Goal: Task Accomplishment & Management: Manage account settings

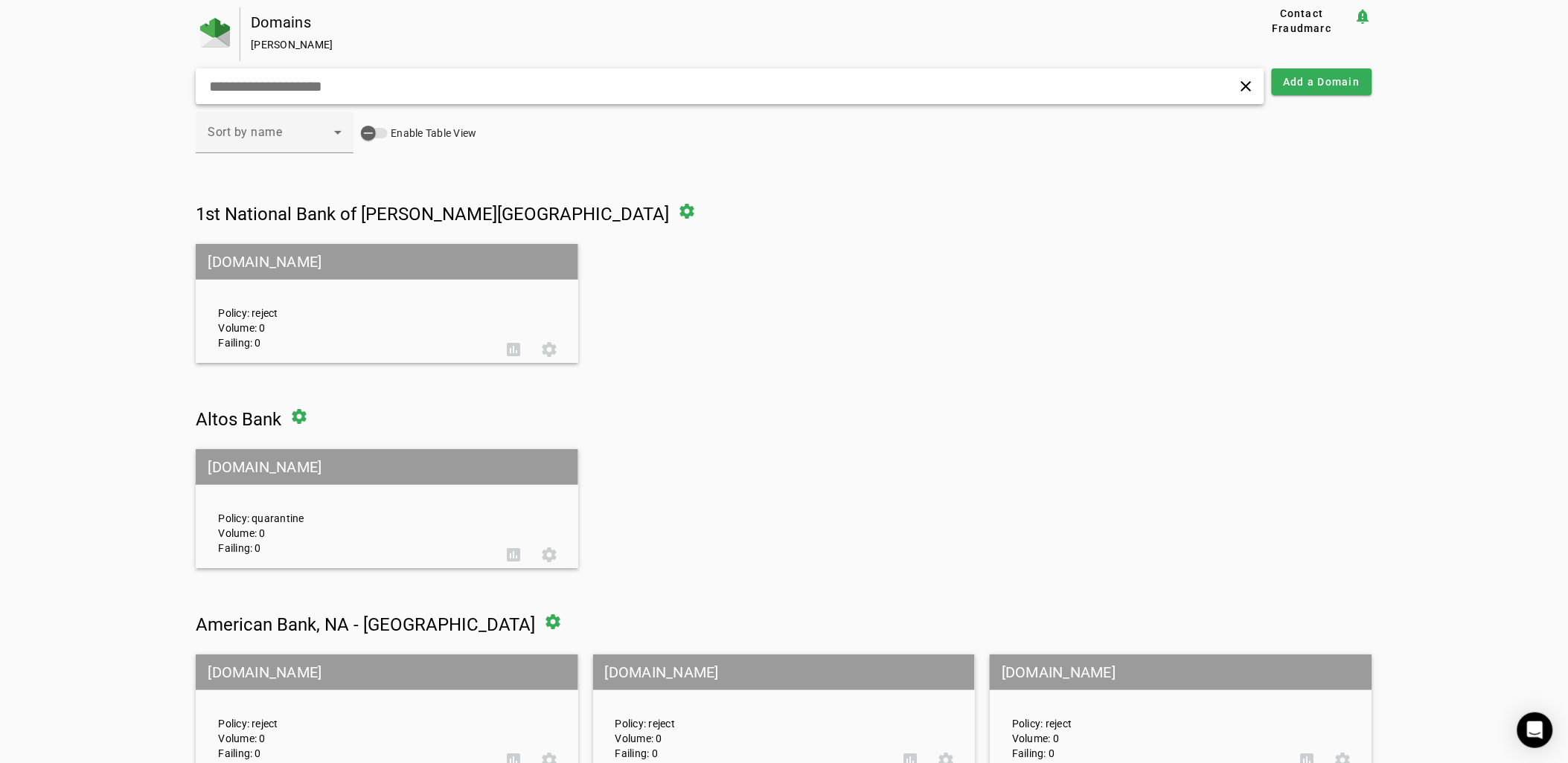
click at [739, 90] on input "text" at bounding box center [501, 86] width 587 height 18
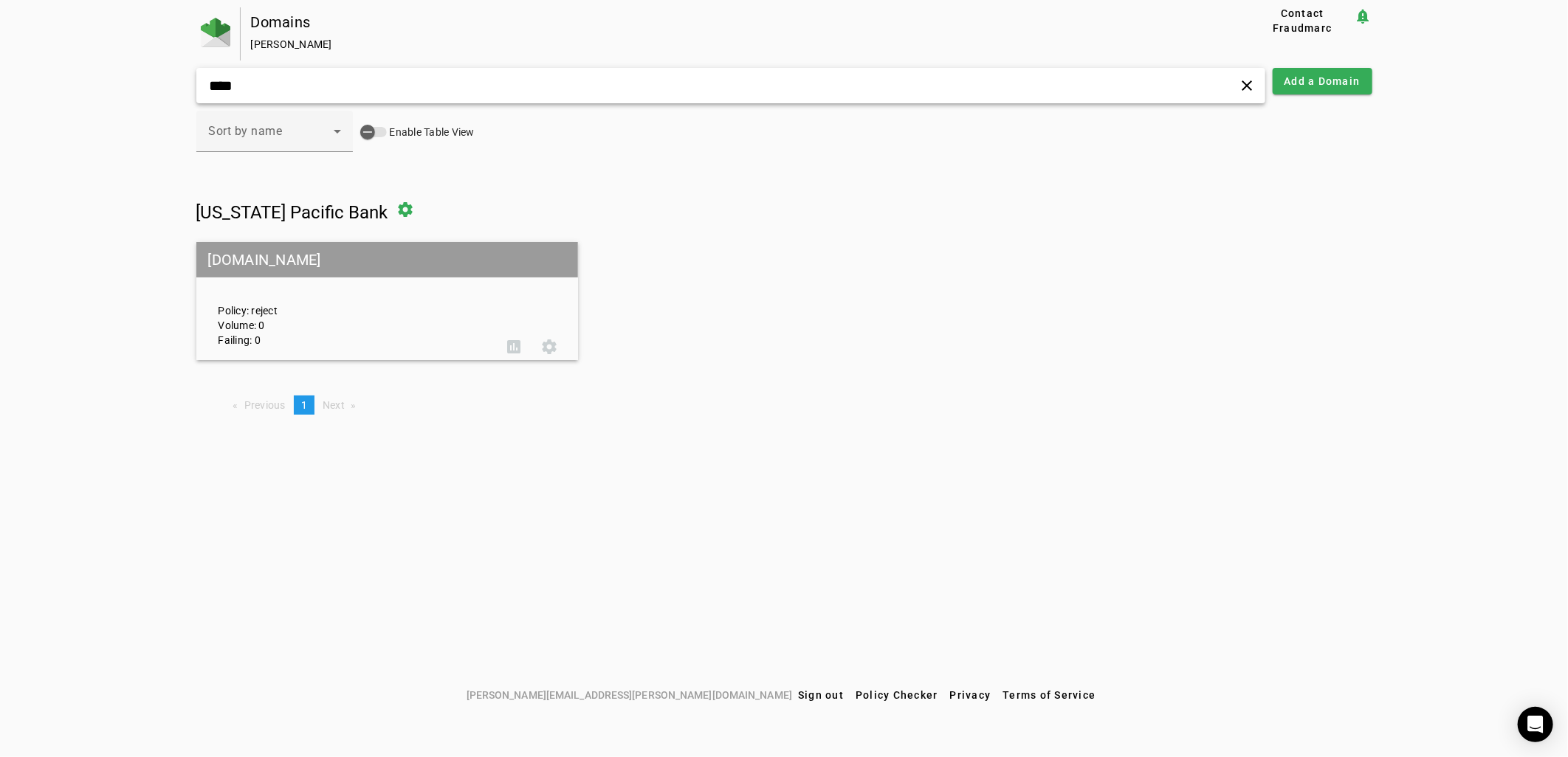
type input "****"
click at [389, 292] on div "Policy: reject Volume: 0 Failing: 0" at bounding box center [352, 301] width 290 height 92
click at [382, 285] on div "Policy: reject Volume: 0 Failing: 0" at bounding box center [352, 301] width 290 height 92
click at [263, 240] on div "[US_STATE] Pacific Bank settings [DOMAIN_NAME] Policy: reject Volume: 0 Failing…" at bounding box center [784, 276] width 1176 height 168
click at [255, 253] on mat-grid-tile-header "[DOMAIN_NAME]" at bounding box center [388, 259] width 383 height 35
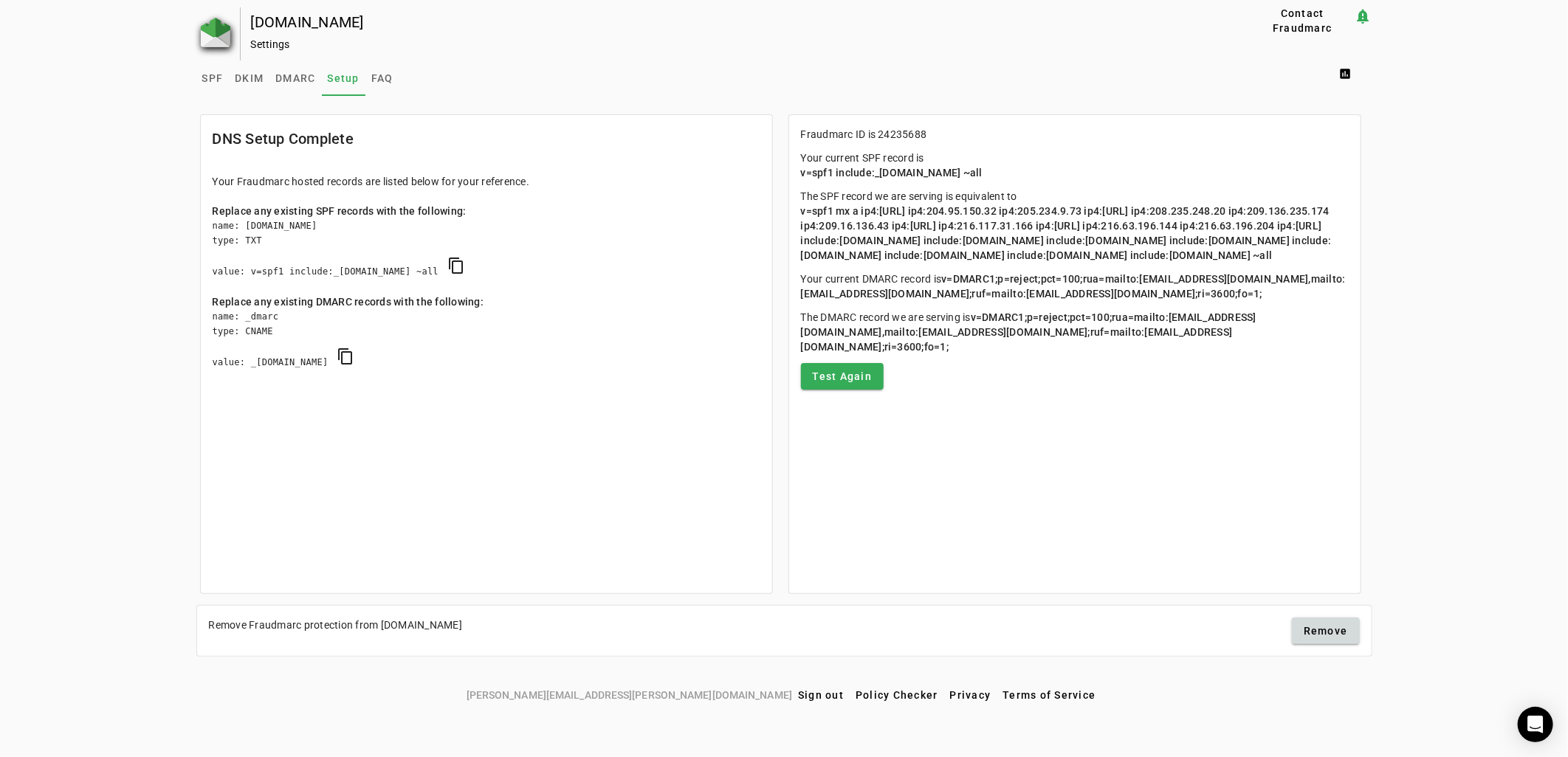
click at [219, 40] on img at bounding box center [215, 33] width 29 height 29
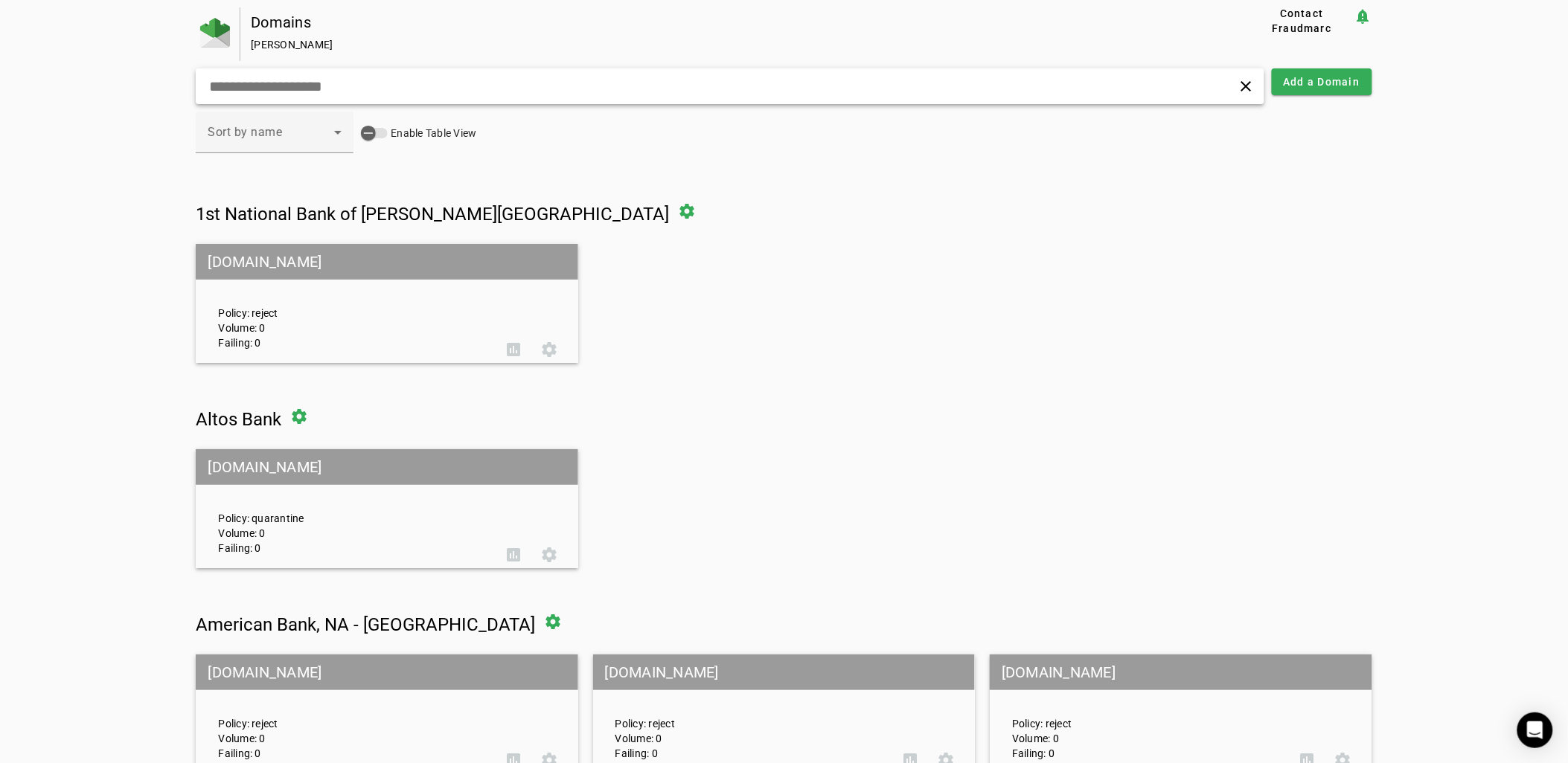
click at [335, 74] on div "clear" at bounding box center [729, 86] width 1067 height 35
click at [328, 77] on input "text" at bounding box center [501, 86] width 587 height 18
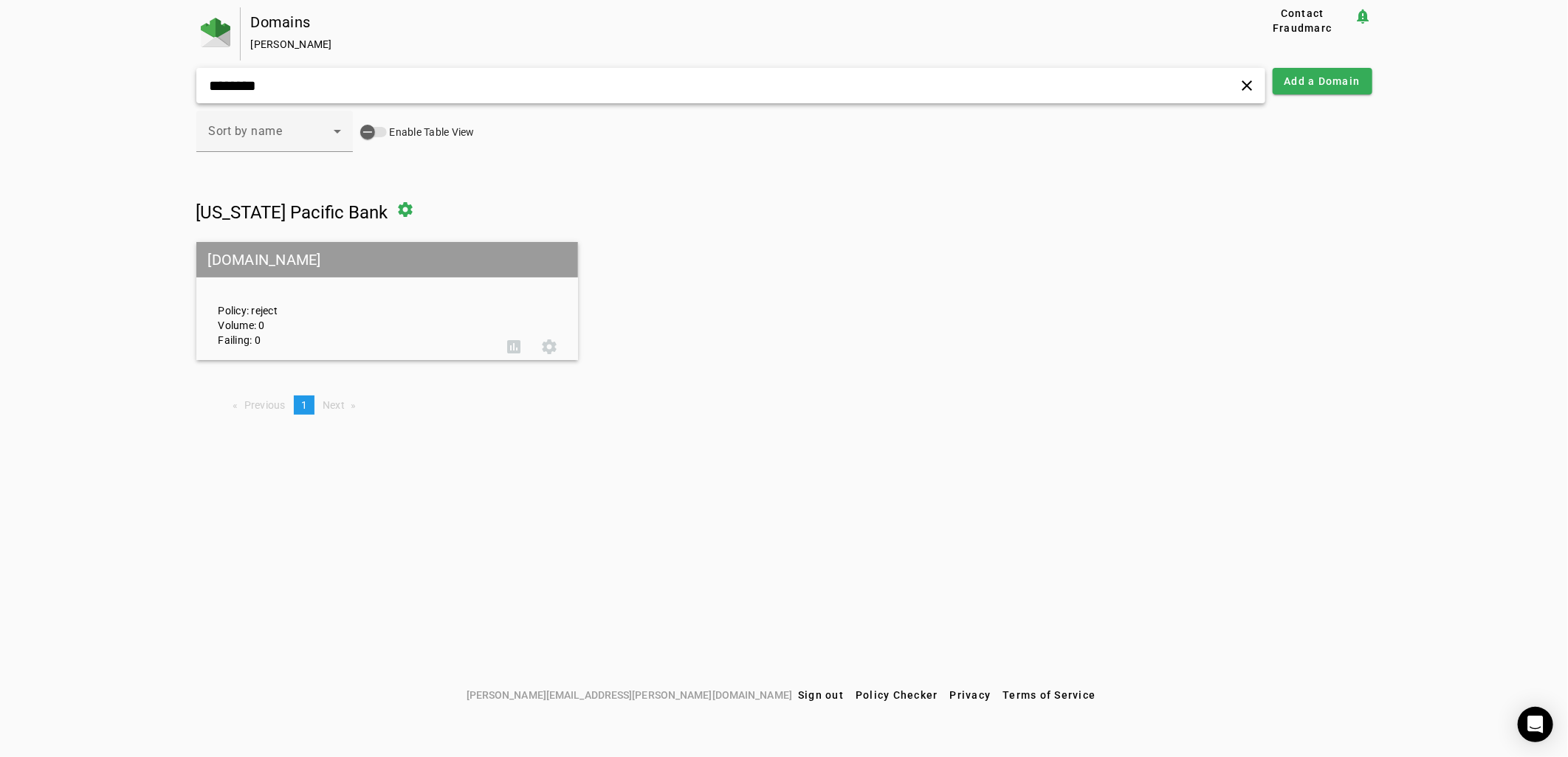
type input "********"
click at [313, 307] on div "Policy: reject Volume: 0 Failing: 0" at bounding box center [352, 301] width 290 height 92
click at [267, 253] on mat-grid-tile-header "[DOMAIN_NAME]" at bounding box center [388, 259] width 383 height 35
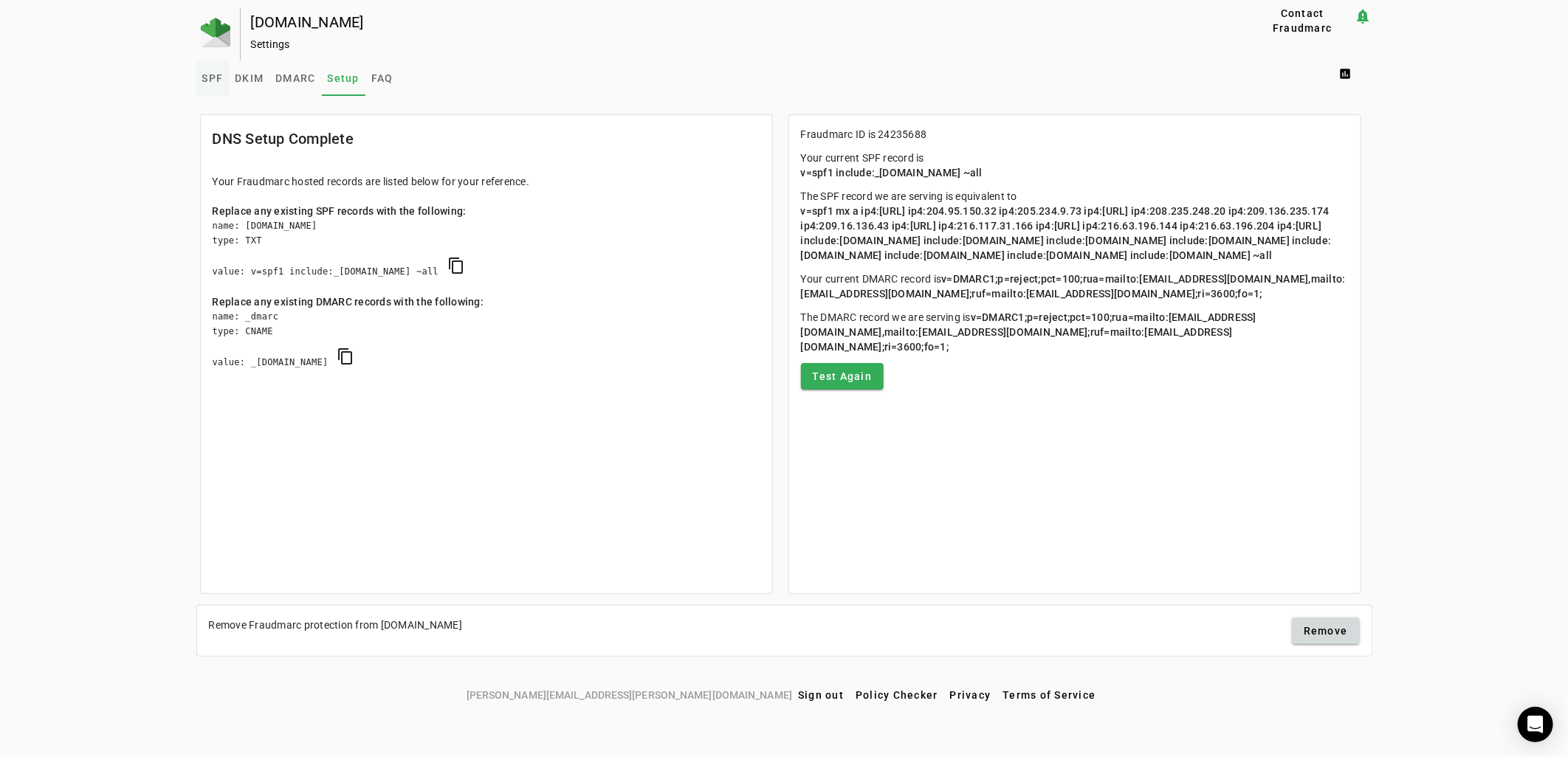
click at [217, 86] on span "SPF" at bounding box center [213, 77] width 21 height 35
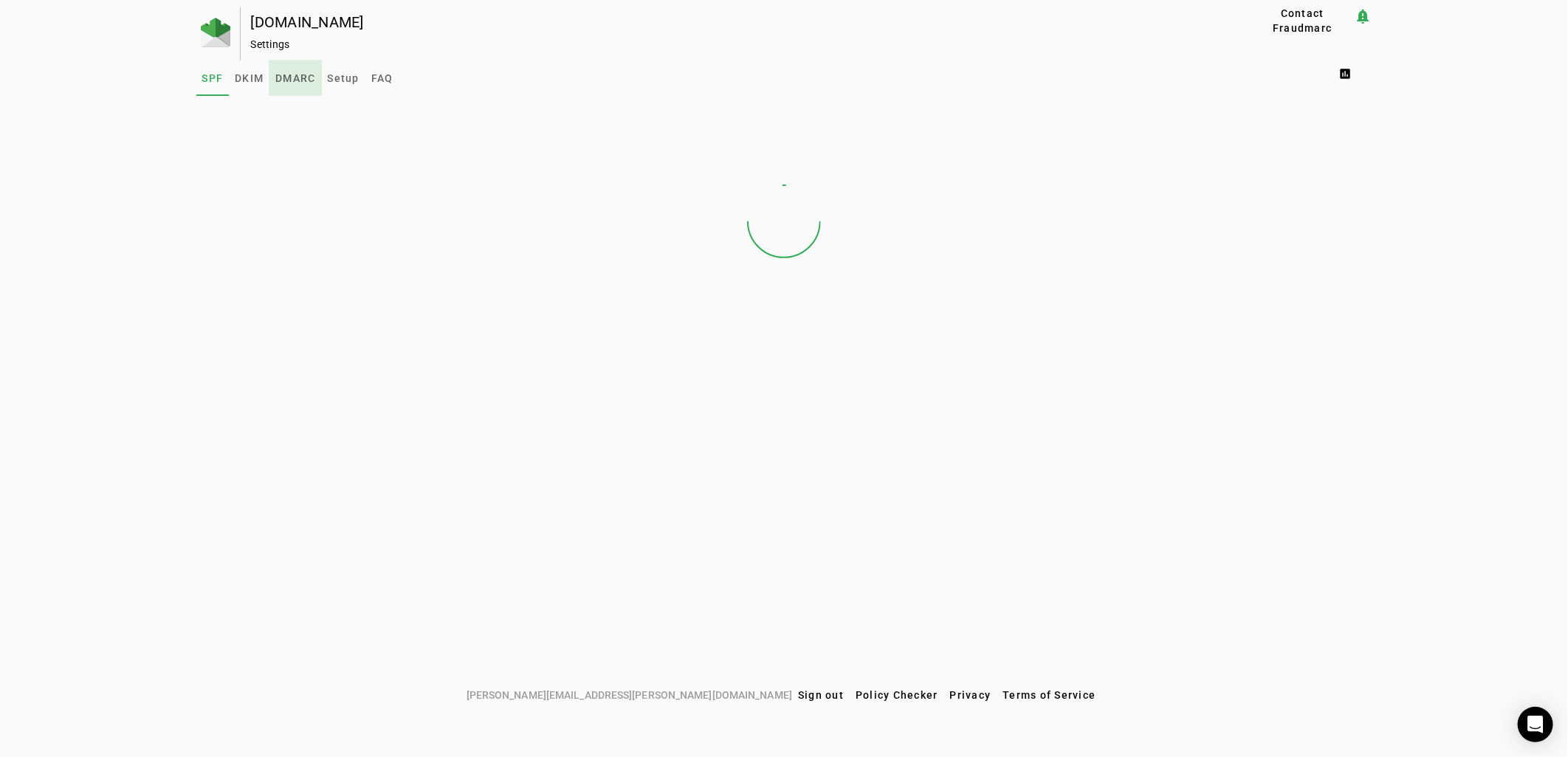
click at [292, 86] on span "DMARC" at bounding box center [295, 77] width 40 height 35
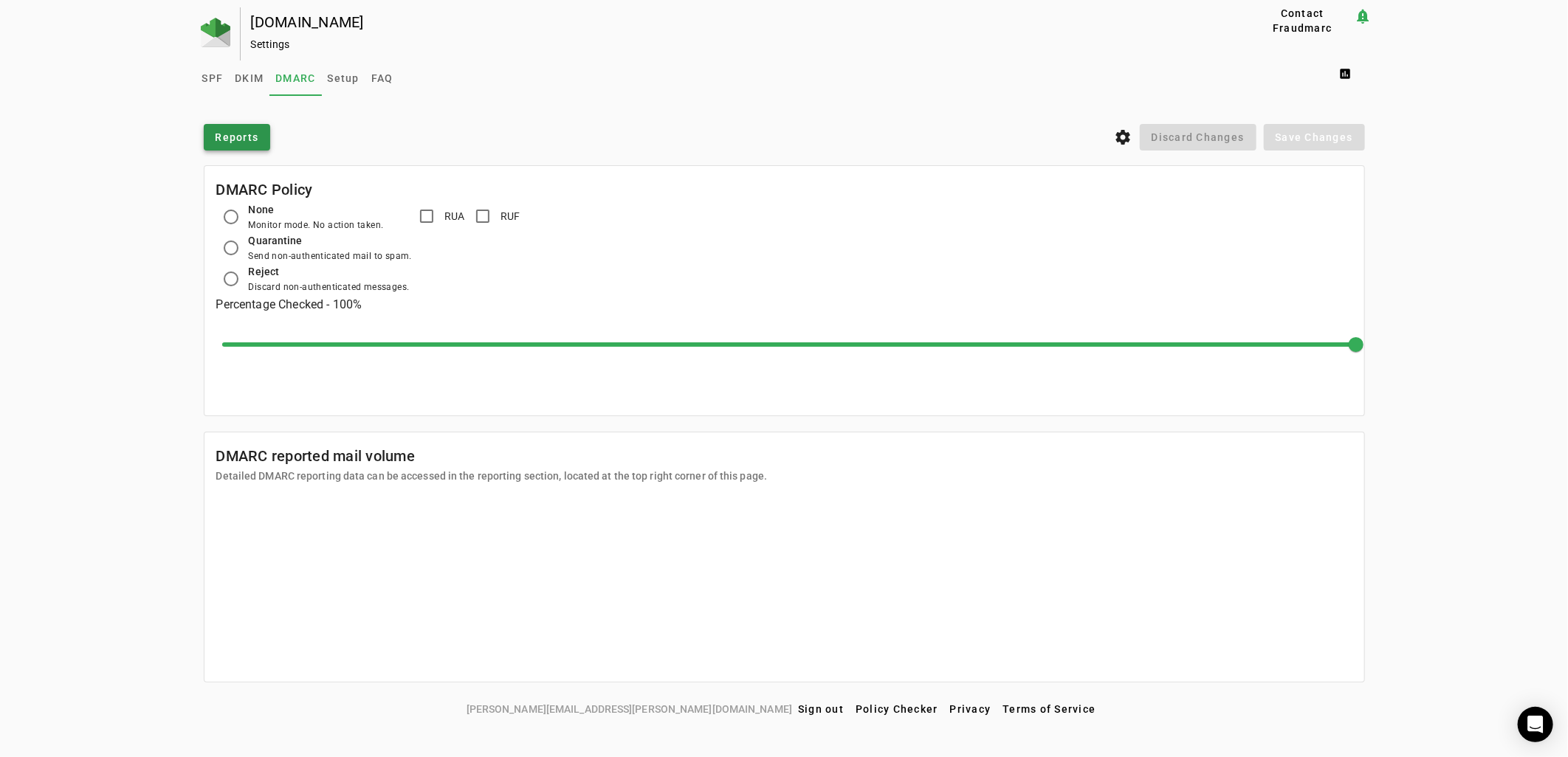
click at [237, 134] on span "Reports" at bounding box center [237, 137] width 43 height 15
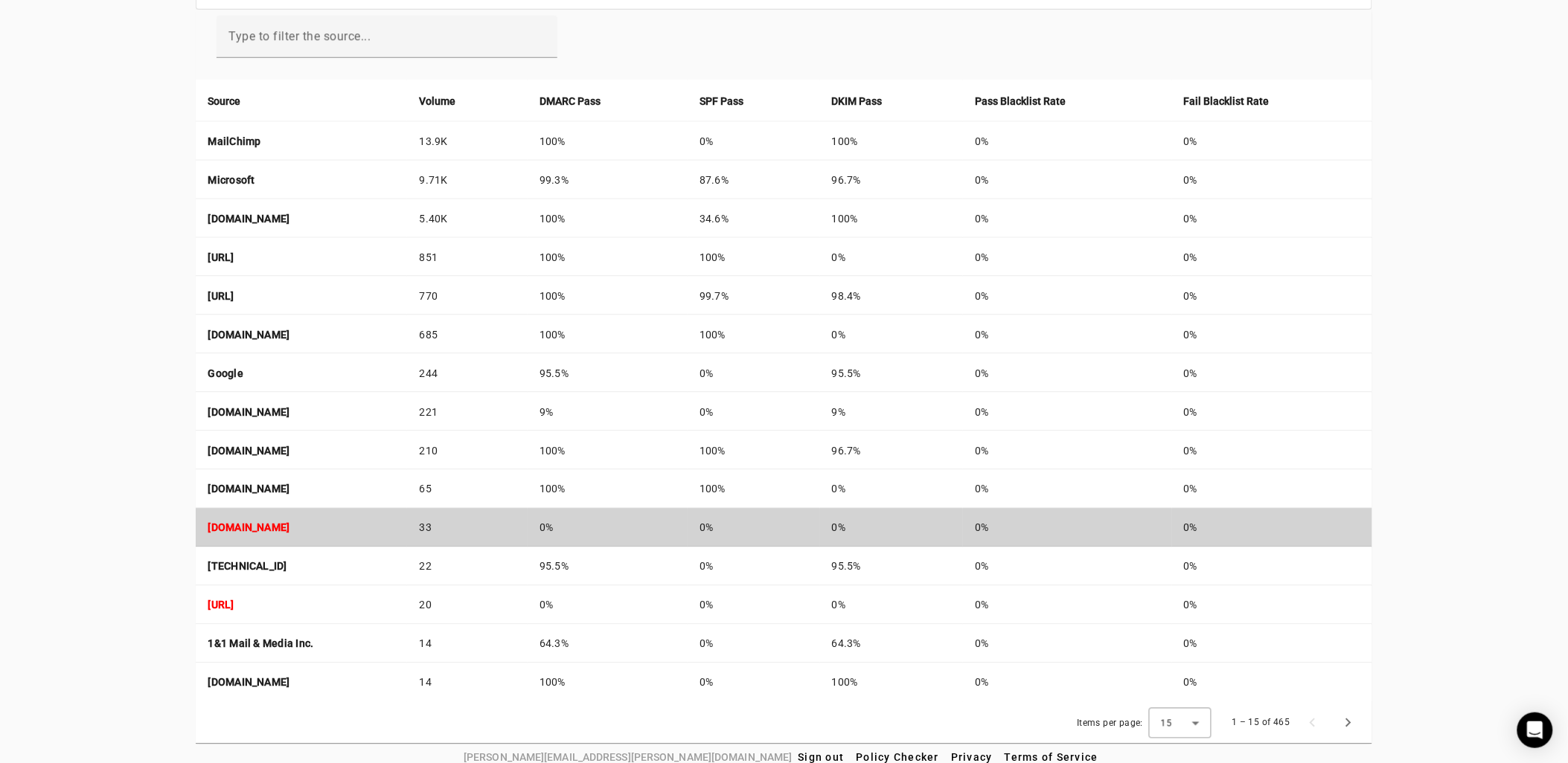
scroll to position [529, 0]
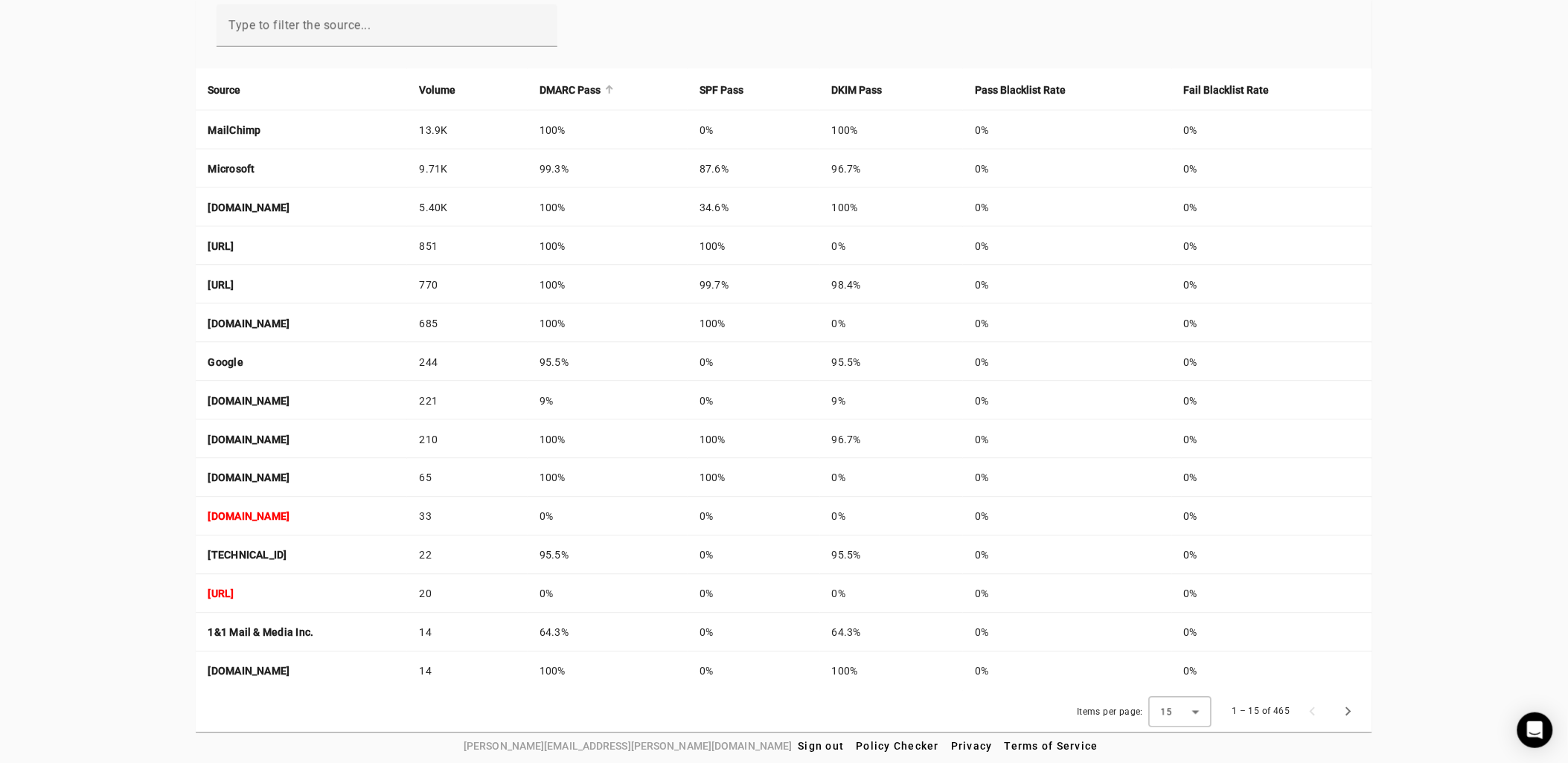
click at [600, 82] on strong "DMARC Pass" at bounding box center [570, 90] width 61 height 16
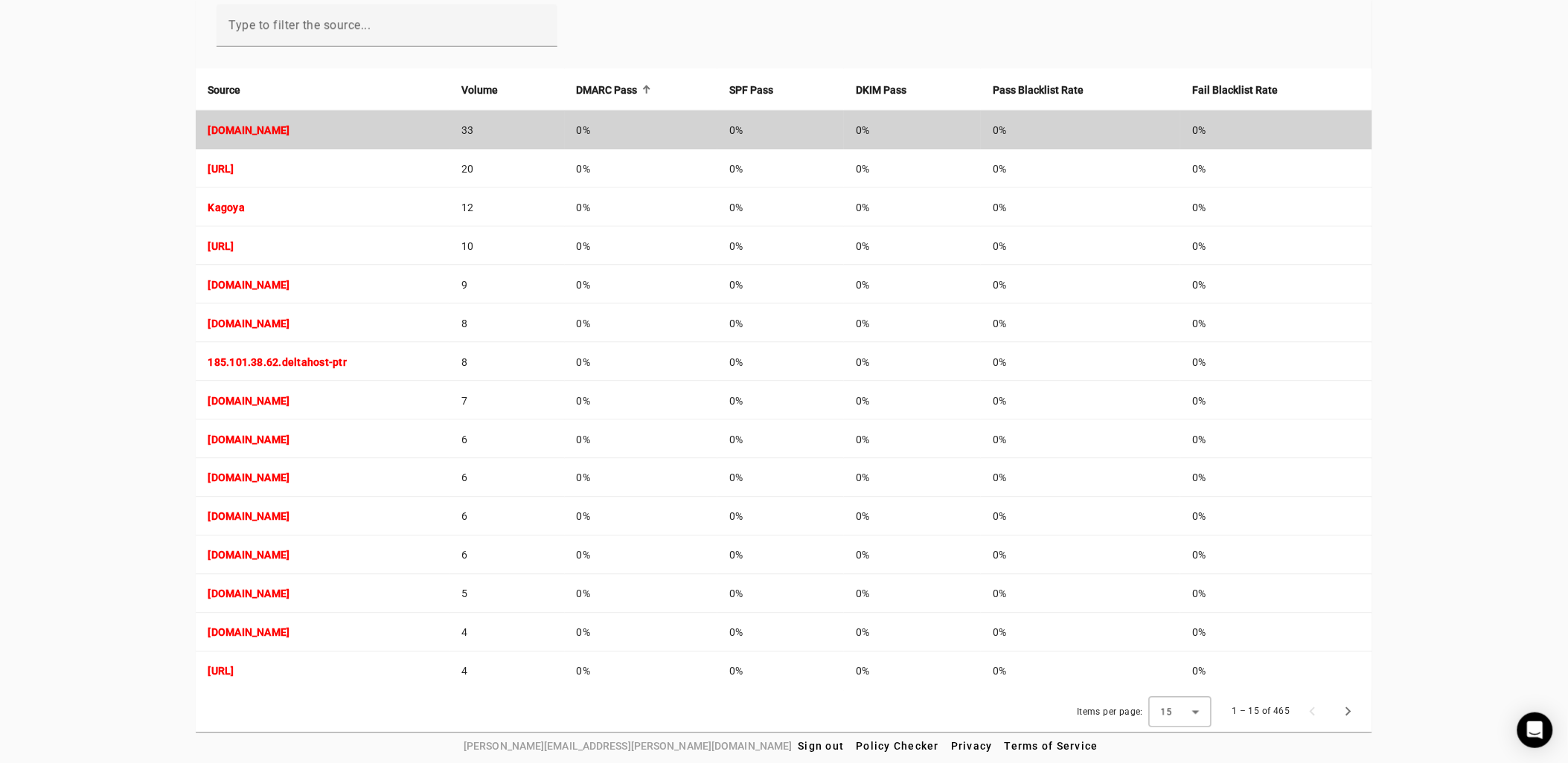
click at [289, 129] on strong "[DOMAIN_NAME]" at bounding box center [248, 130] width 82 height 12
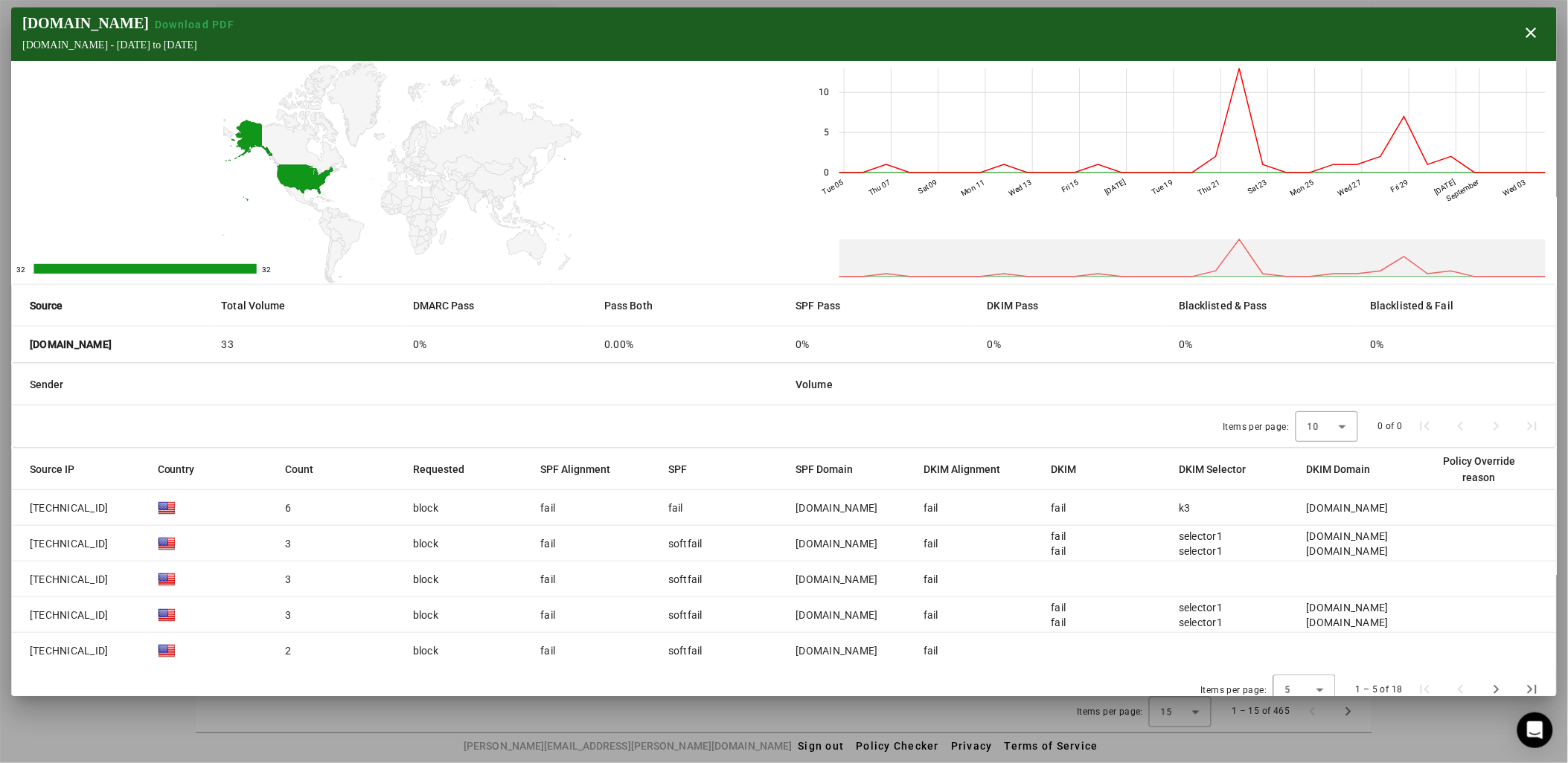
drag, startPoint x: 109, startPoint y: 650, endPoint x: 17, endPoint y: 504, distance: 172.6
click at [17, 504] on mat-table "Source IP Country Count Requested SPF Alignment SPF SPF Domain DKIM Alignment D…" at bounding box center [784, 559] width 1544 height 220
drag, startPoint x: 17, startPoint y: 504, endPoint x: 67, endPoint y: 543, distance: 63.4
copy mat-table "[TECHNICAL_ID] 6 block fail fail [DOMAIN_NAME] fail fail k3 [DOMAIN_NAME] [TECH…"
click at [458, 640] on mat-cell "block" at bounding box center [465, 650] width 128 height 35
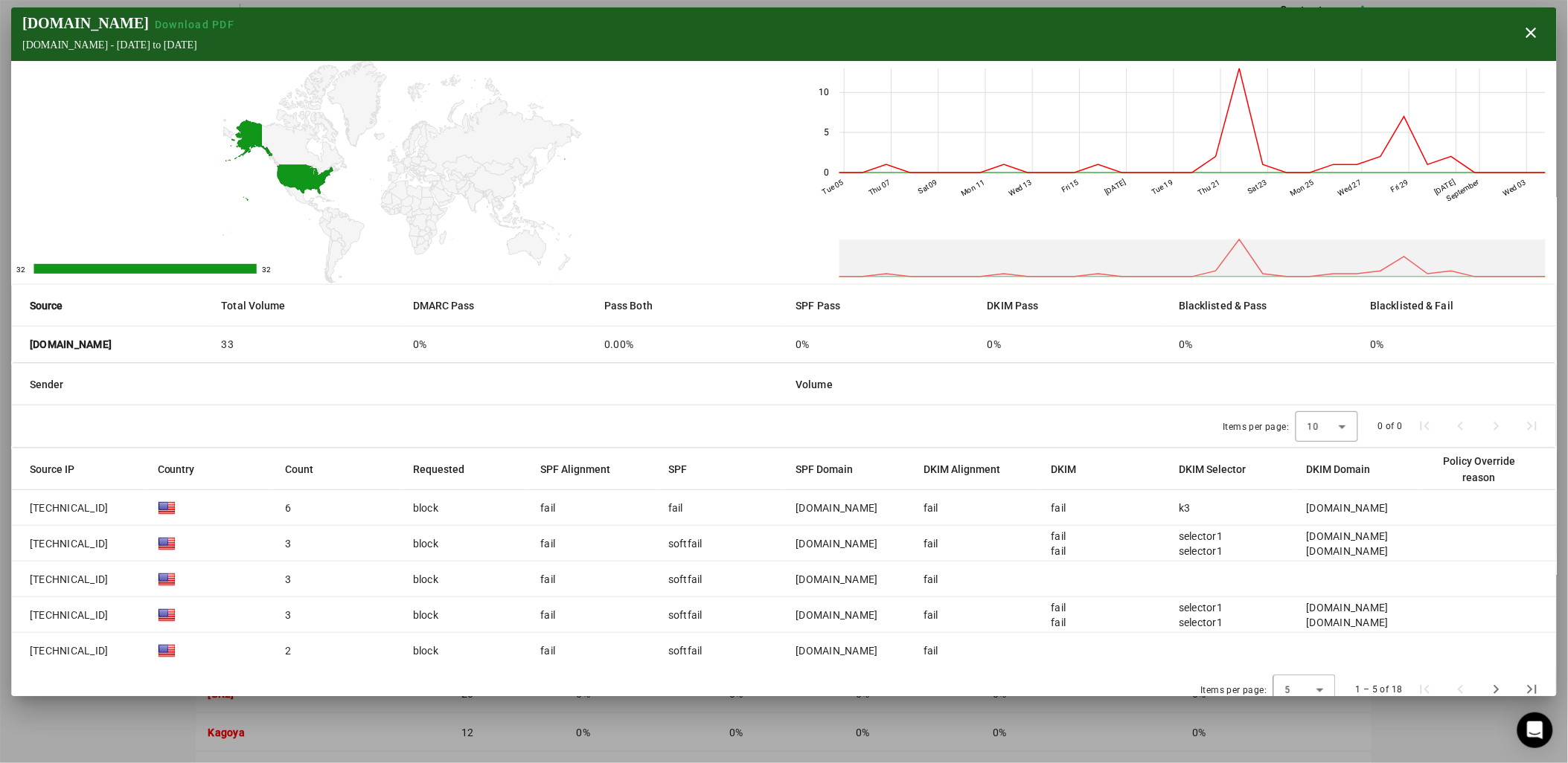
scroll to position [0, 0]
click at [1533, 25] on span "button" at bounding box center [1530, 32] width 35 height 35
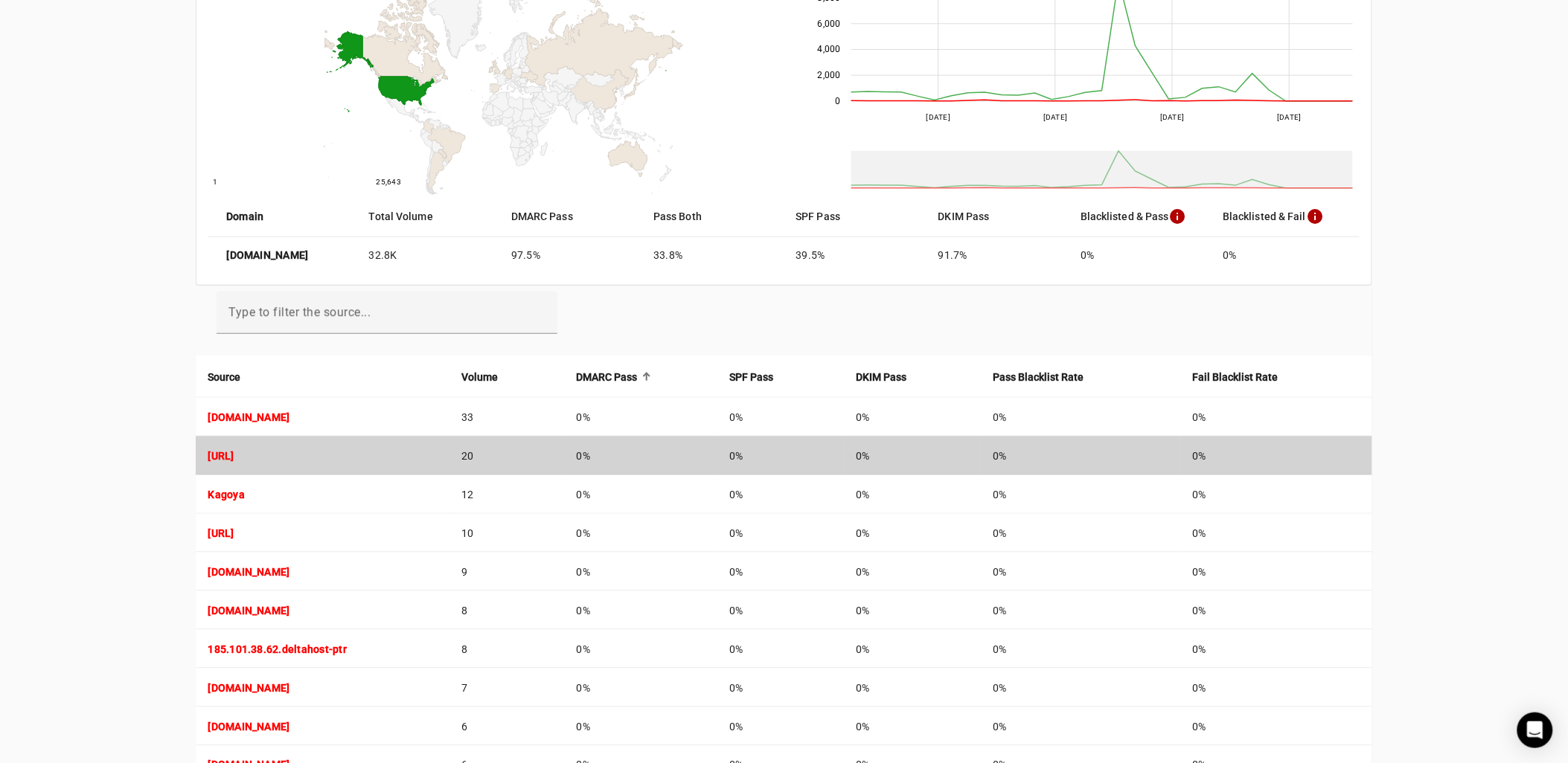
scroll to position [413, 0]
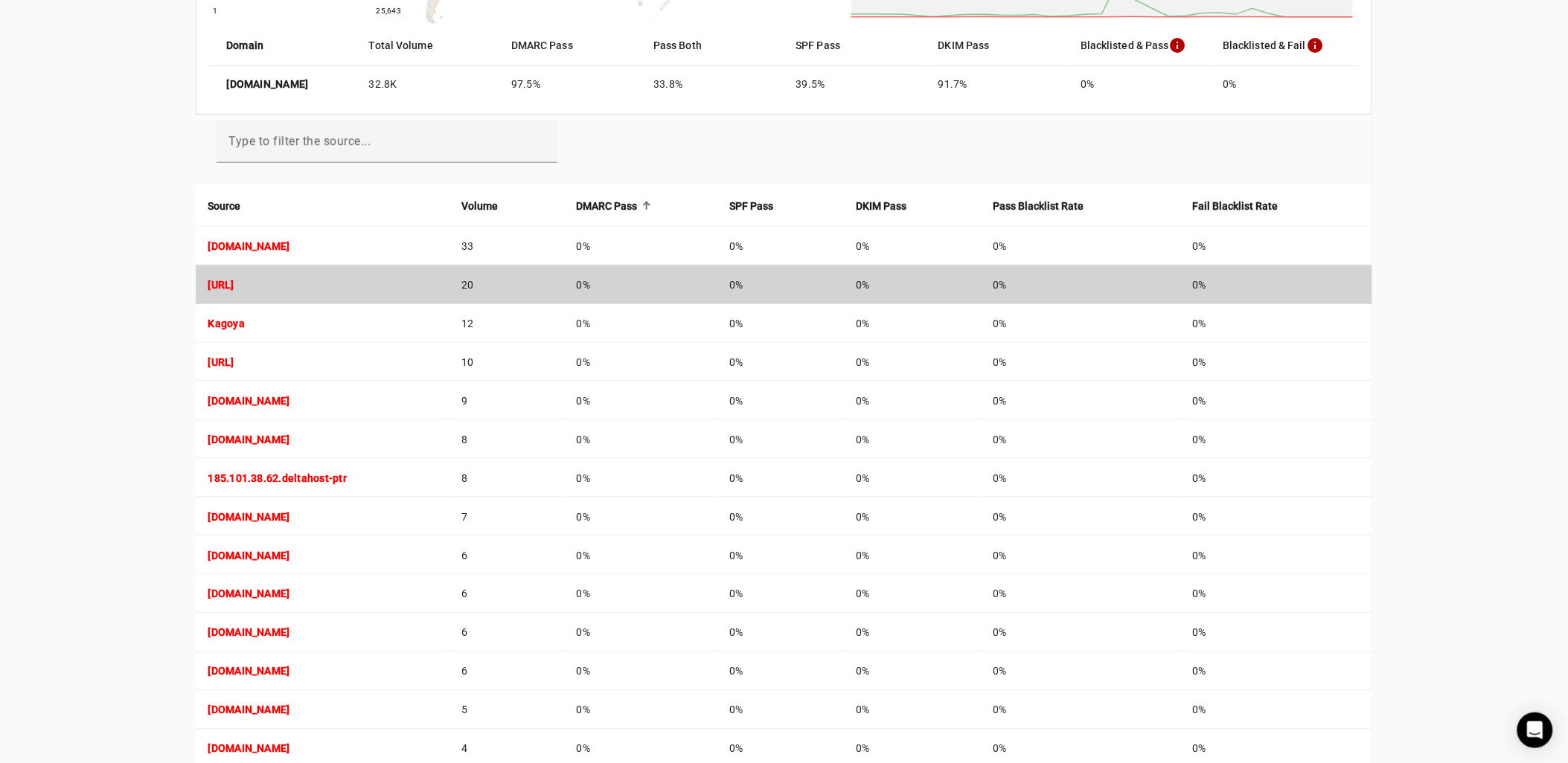
click at [234, 286] on strong "[URL]" at bounding box center [220, 284] width 26 height 12
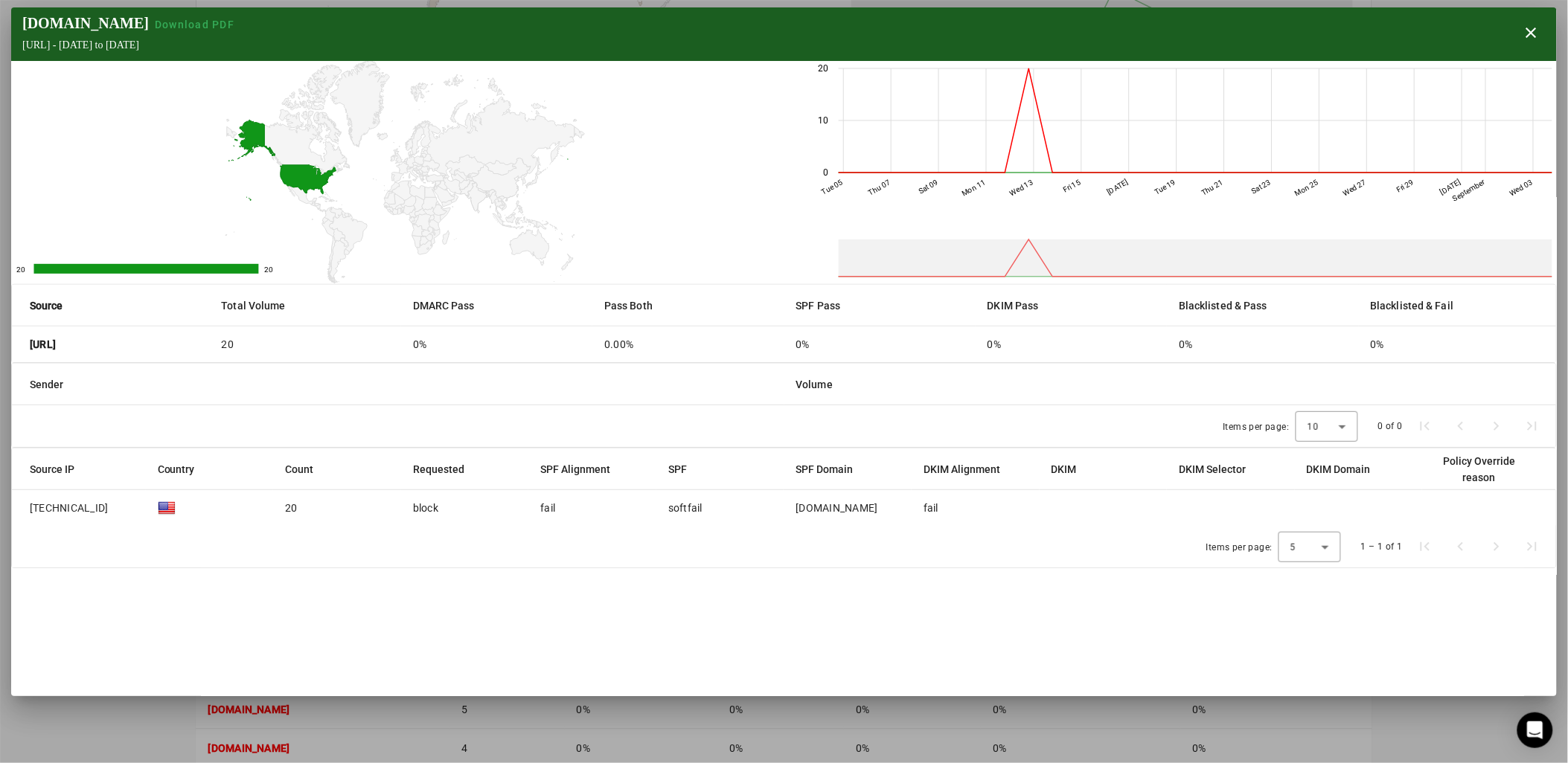
drag, startPoint x: 98, startPoint y: 507, endPoint x: 12, endPoint y: 511, distance: 86.1
click at [12, 511] on mat-cell "[TECHNICAL_ID]" at bounding box center [78, 507] width 134 height 35
copy span "[TECHNICAL_ID]"
click at [1525, 35] on span "button" at bounding box center [1530, 32] width 35 height 35
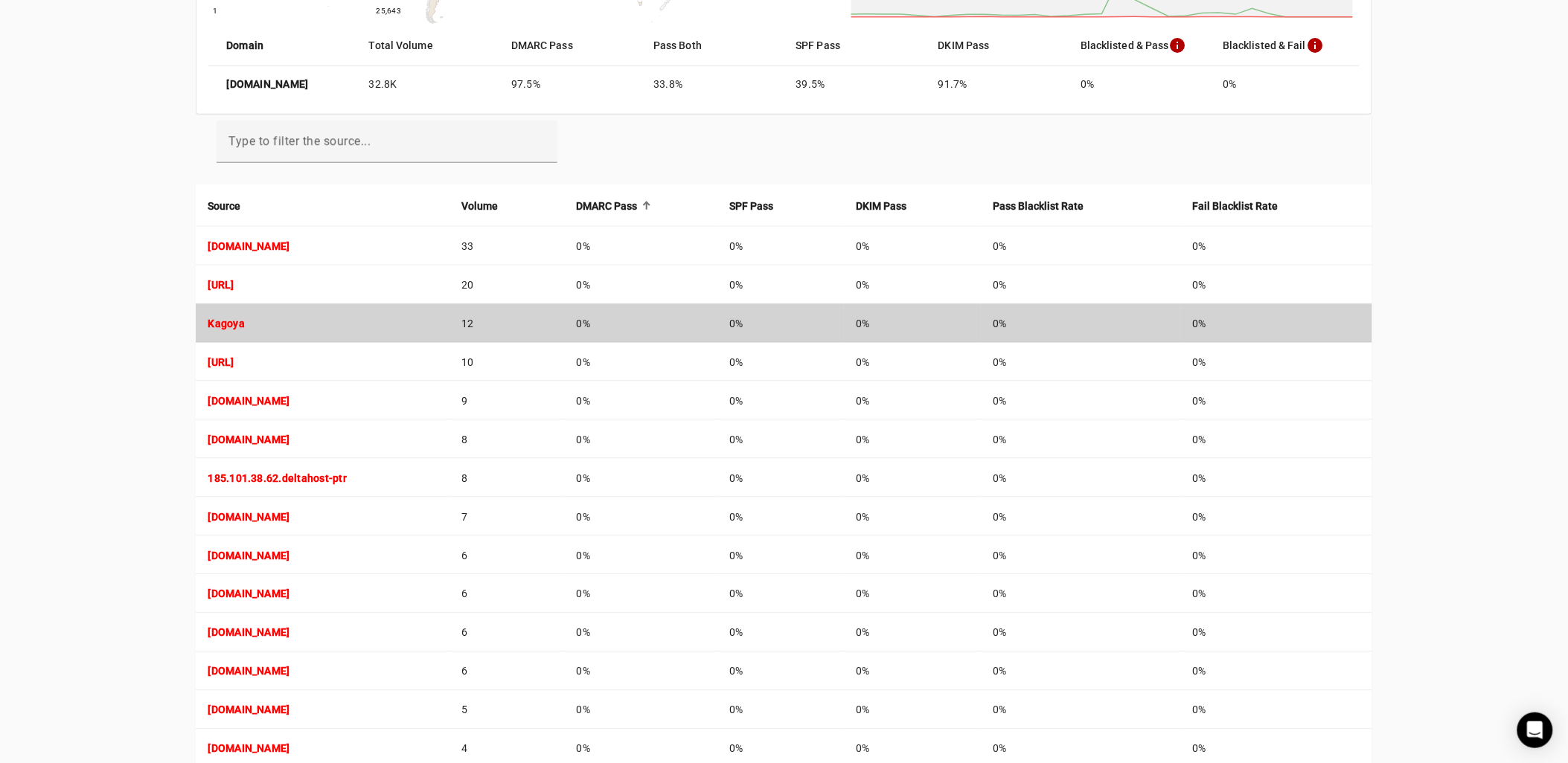
click at [228, 320] on strong "Kagoya" at bounding box center [225, 323] width 37 height 12
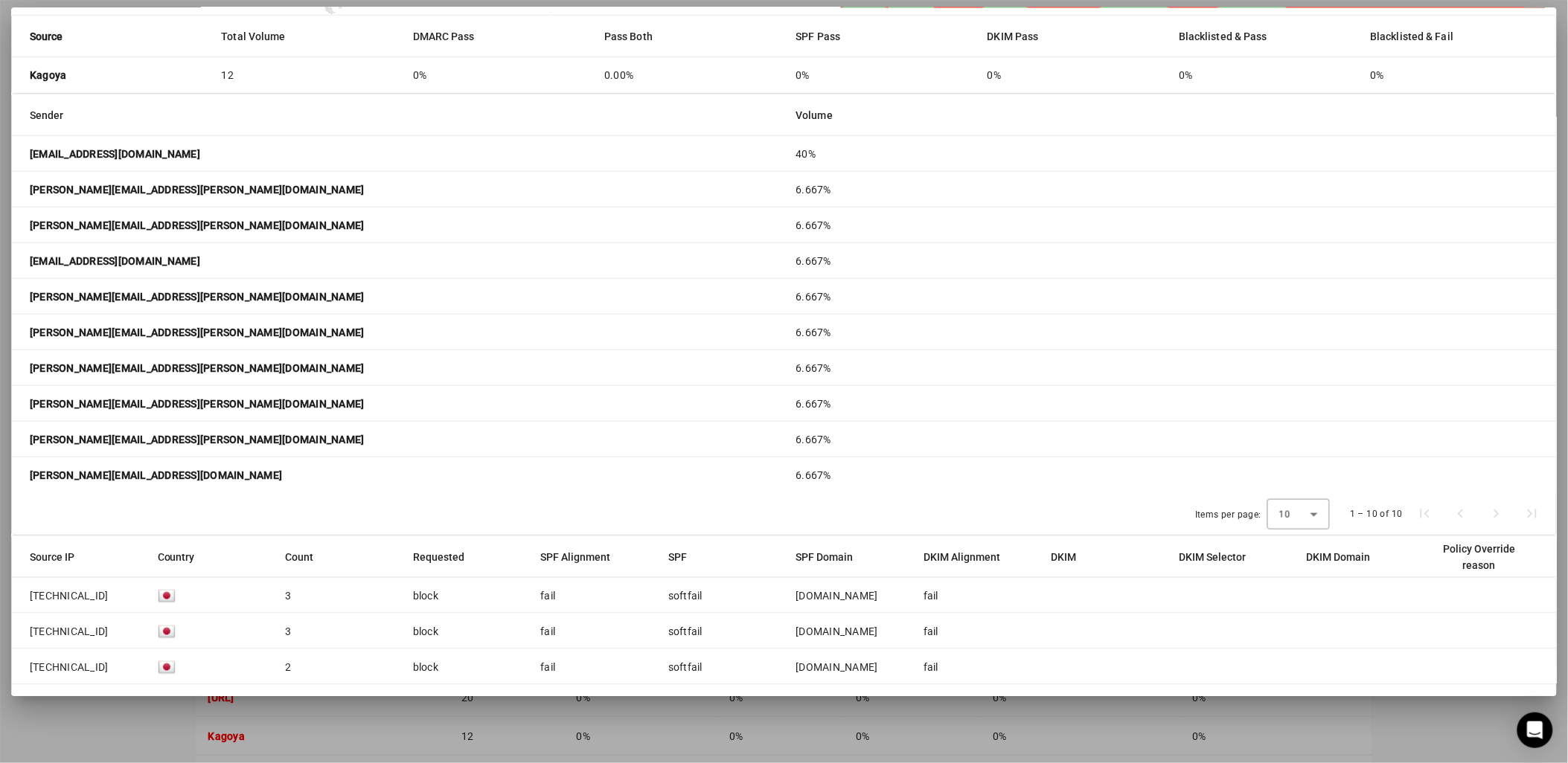
scroll to position [0, 0]
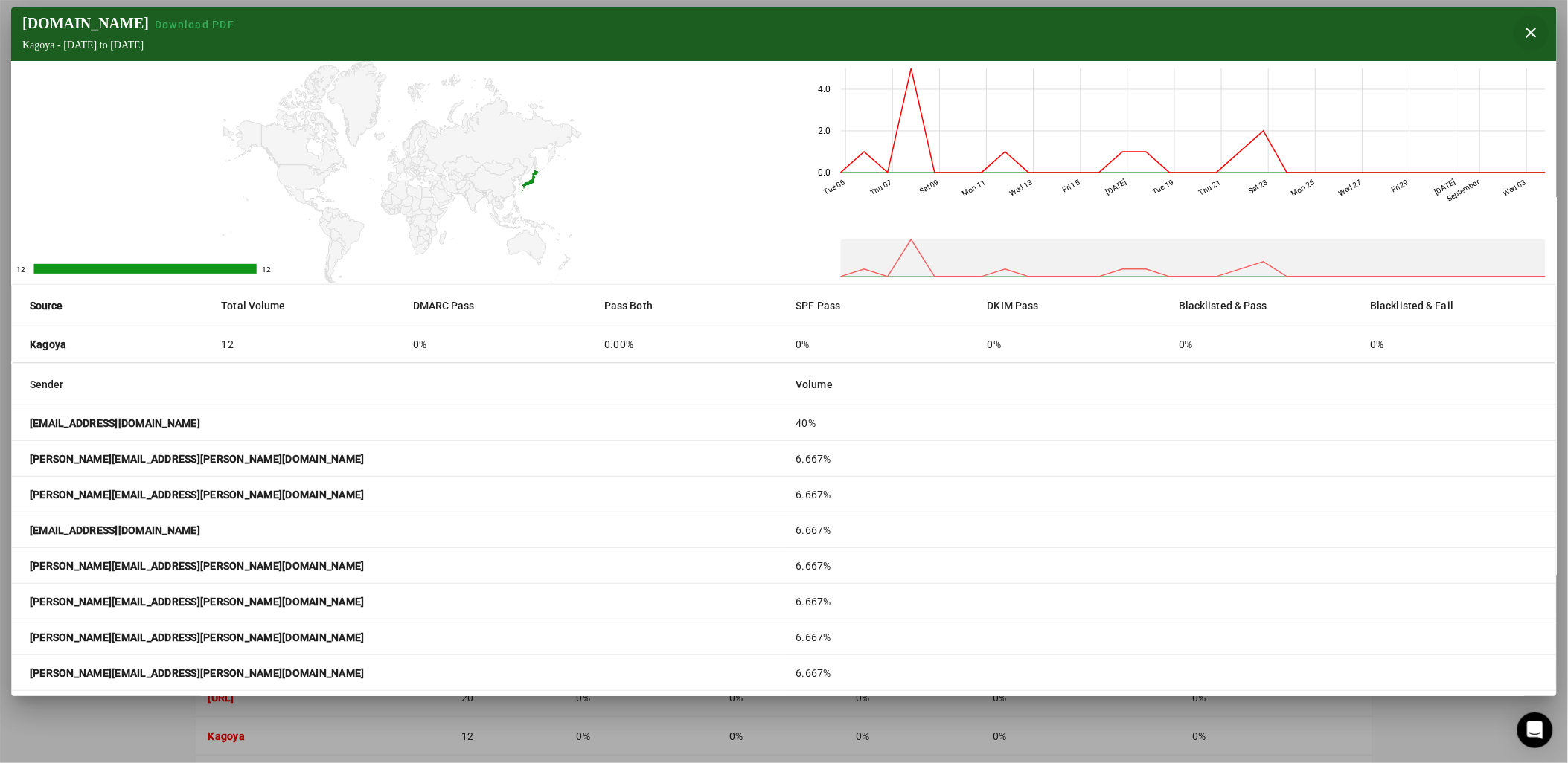
click at [1527, 30] on span "button" at bounding box center [1530, 32] width 35 height 35
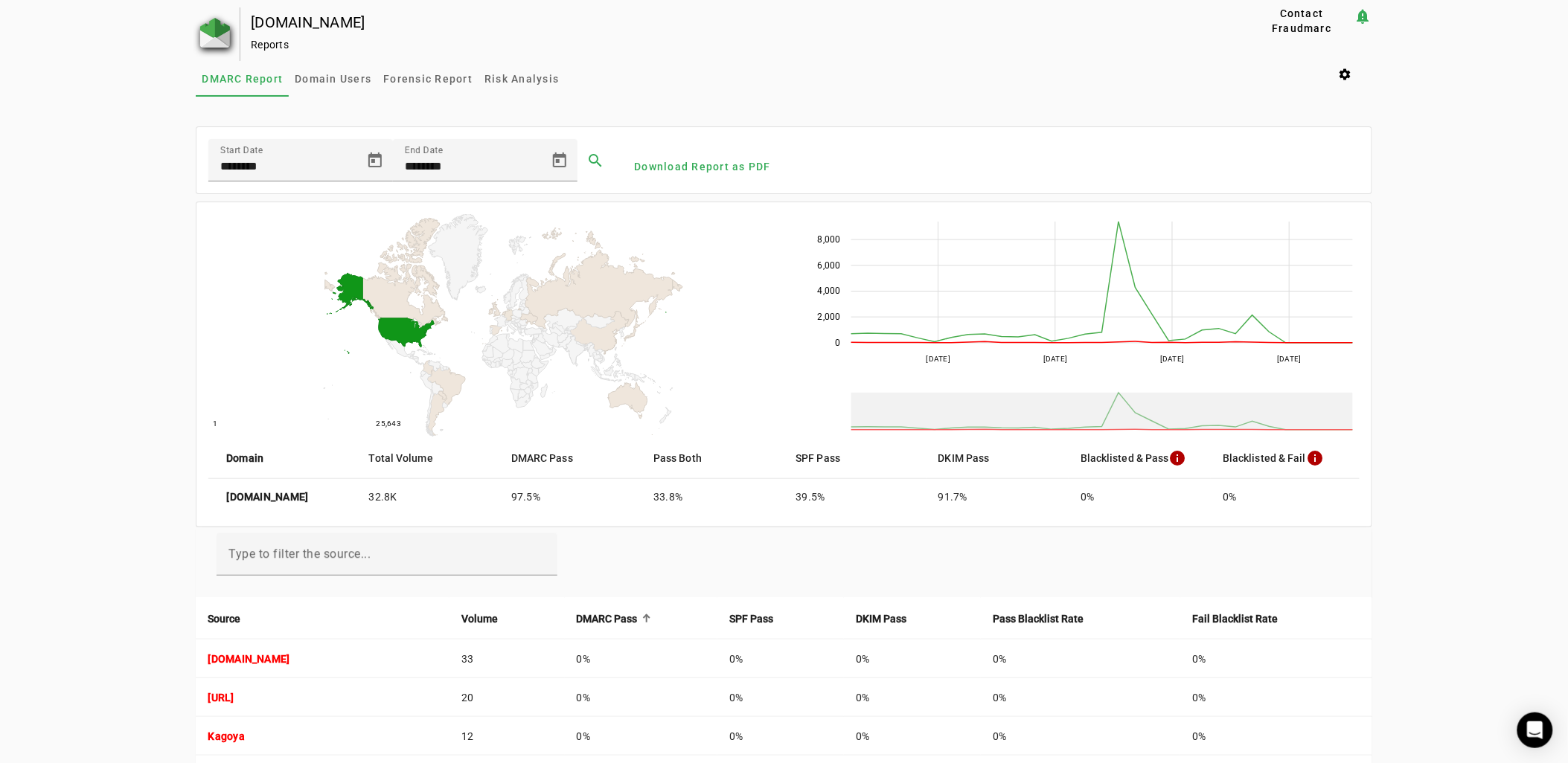
click at [207, 42] on img at bounding box center [215, 33] width 30 height 30
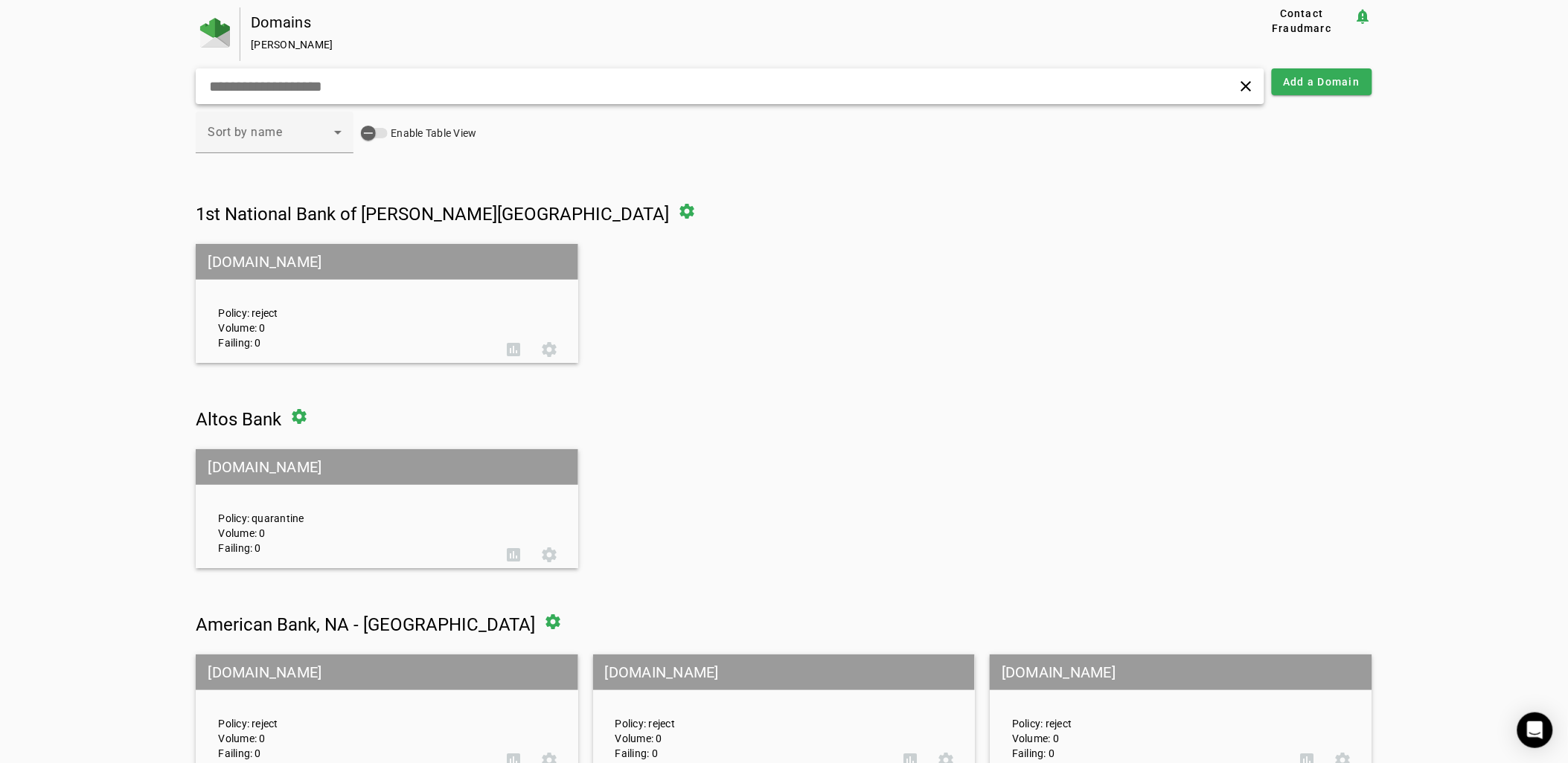
click at [307, 97] on div "clear" at bounding box center [729, 86] width 1067 height 35
click at [312, 87] on input "text" at bounding box center [501, 86] width 587 height 18
click at [426, 60] on div "Domains [PERSON_NAME]" at bounding box center [722, 34] width 964 height 53
click at [409, 82] on input "text" at bounding box center [501, 86] width 587 height 18
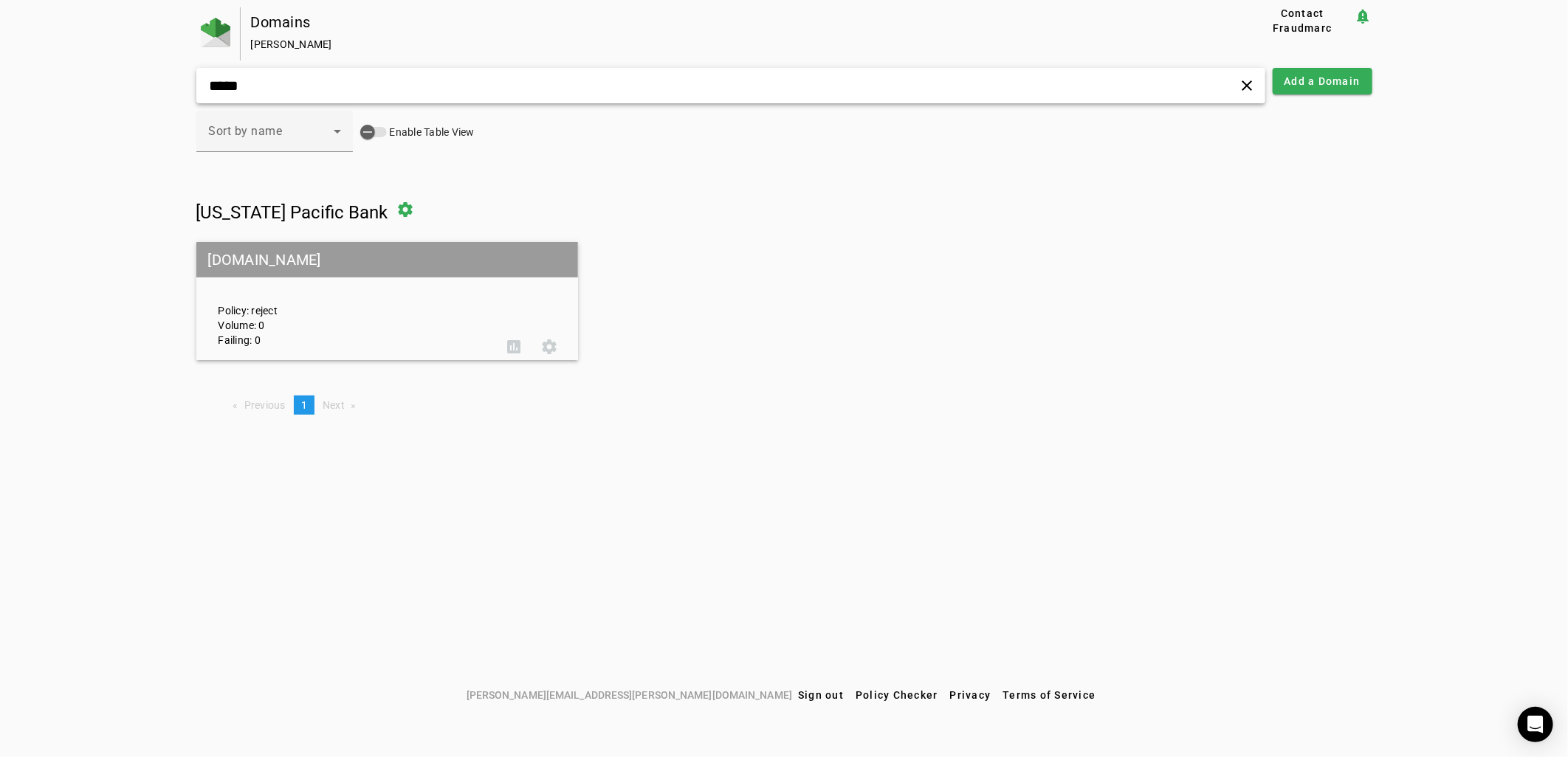
type input "*****"
click at [301, 300] on div "Policy: reject Volume: 0 Failing: 0" at bounding box center [352, 301] width 290 height 92
click at [298, 266] on mat-grid-tile-header "[DOMAIN_NAME]" at bounding box center [388, 259] width 383 height 35
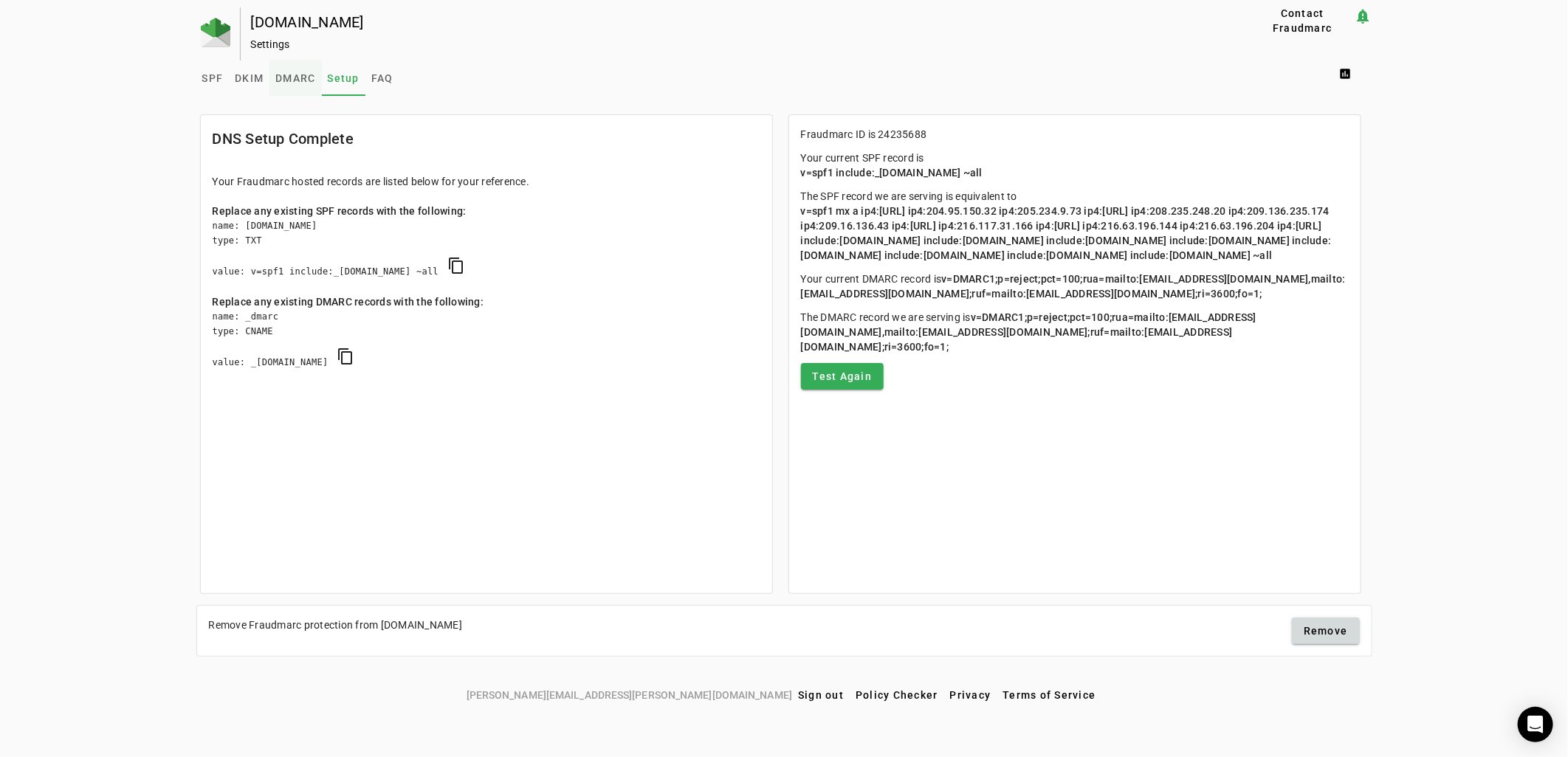
click at [313, 82] on span "DMARC" at bounding box center [295, 78] width 40 height 11
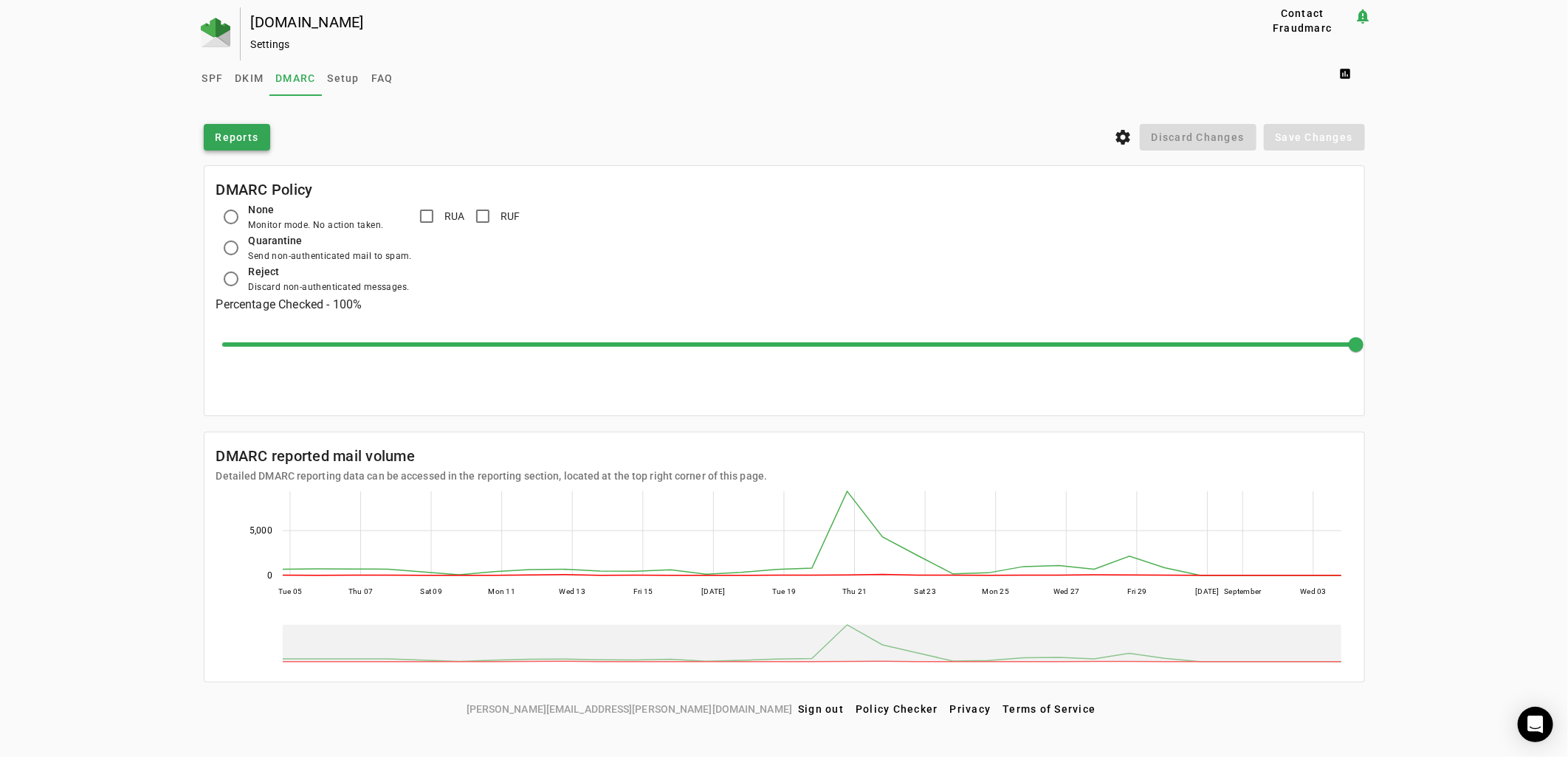
click at [230, 131] on span "Reports" at bounding box center [237, 137] width 43 height 15
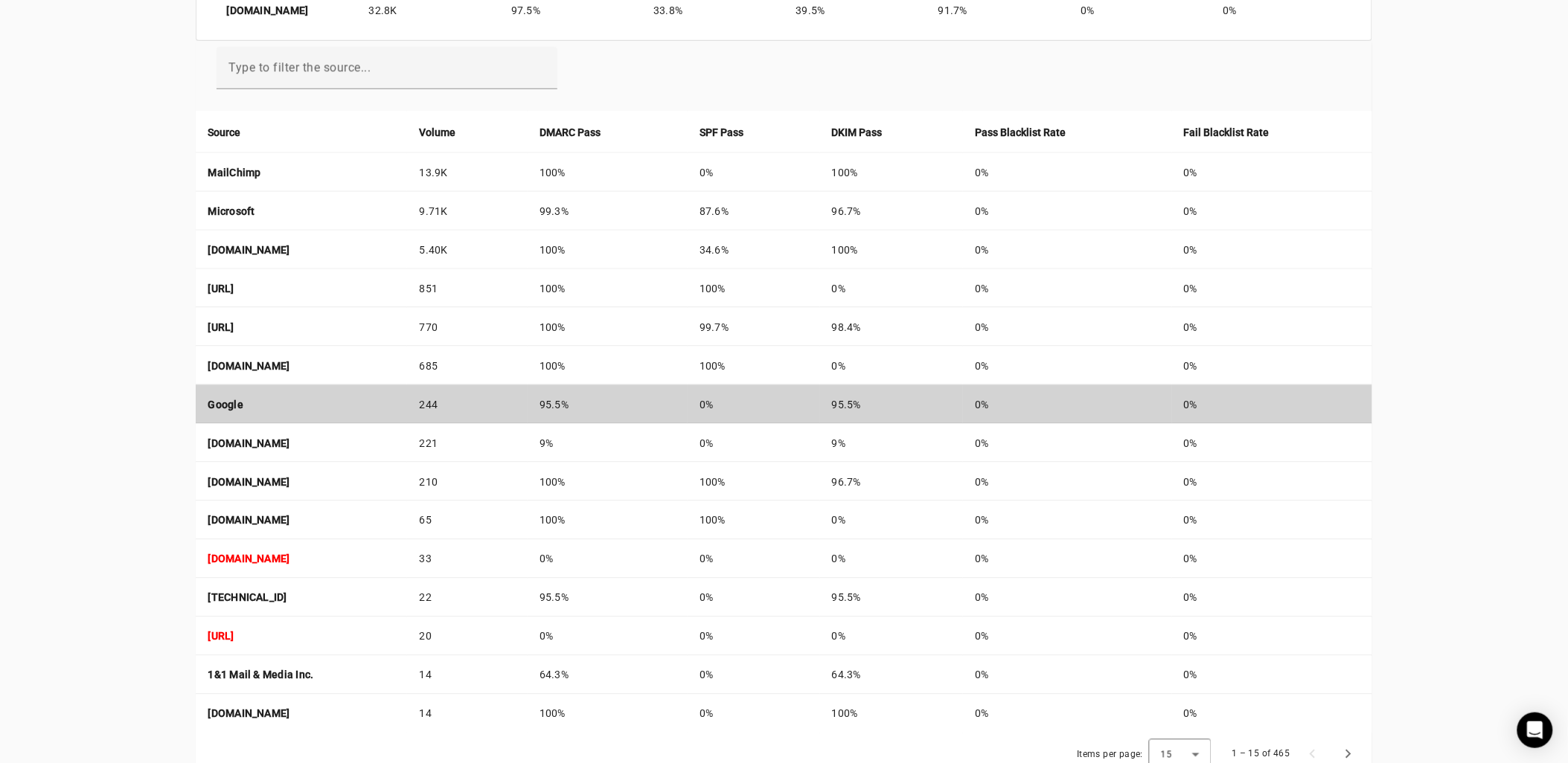
scroll to position [496, 0]
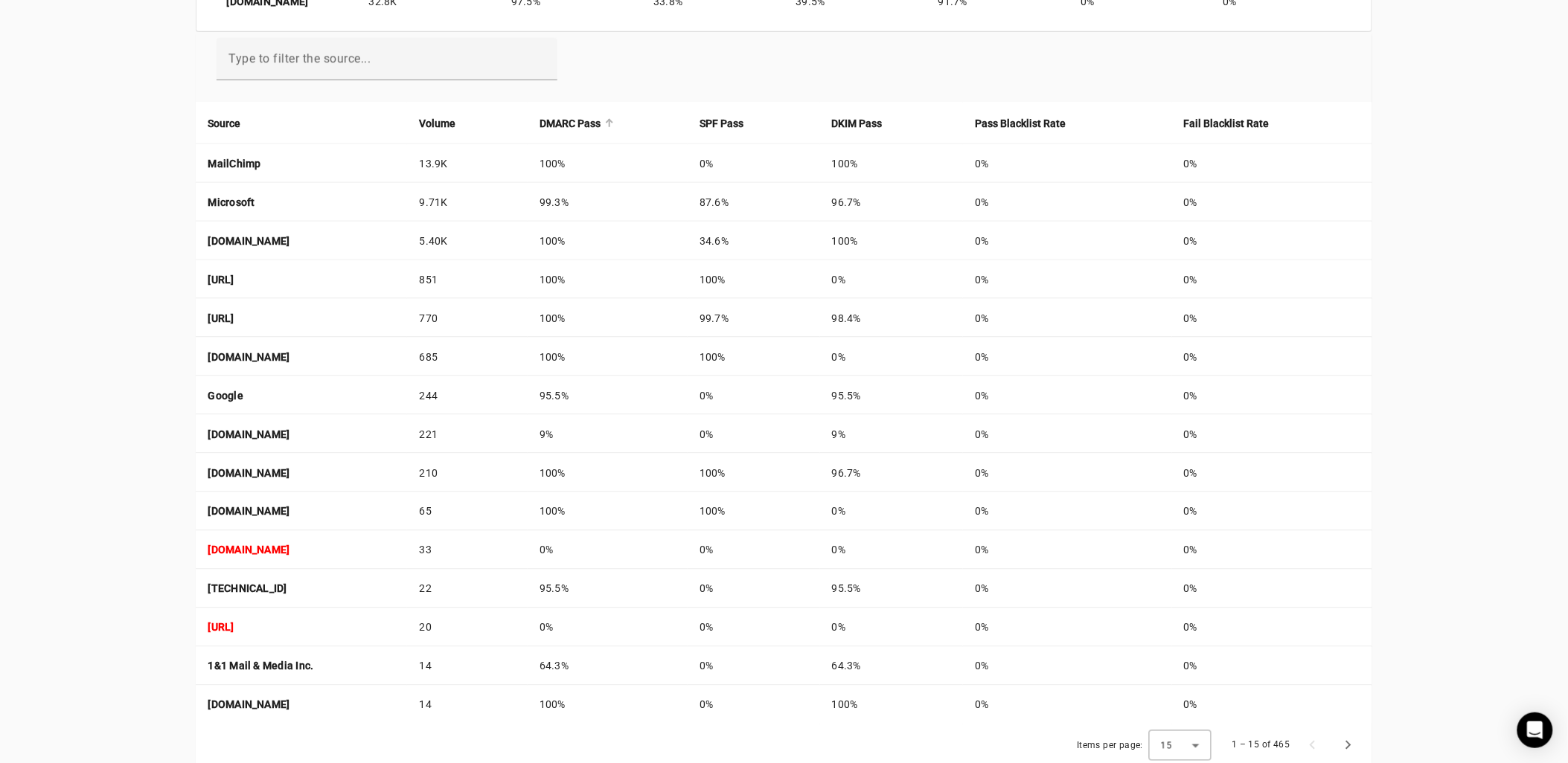
click at [600, 123] on strong "DMARC Pass" at bounding box center [570, 123] width 61 height 16
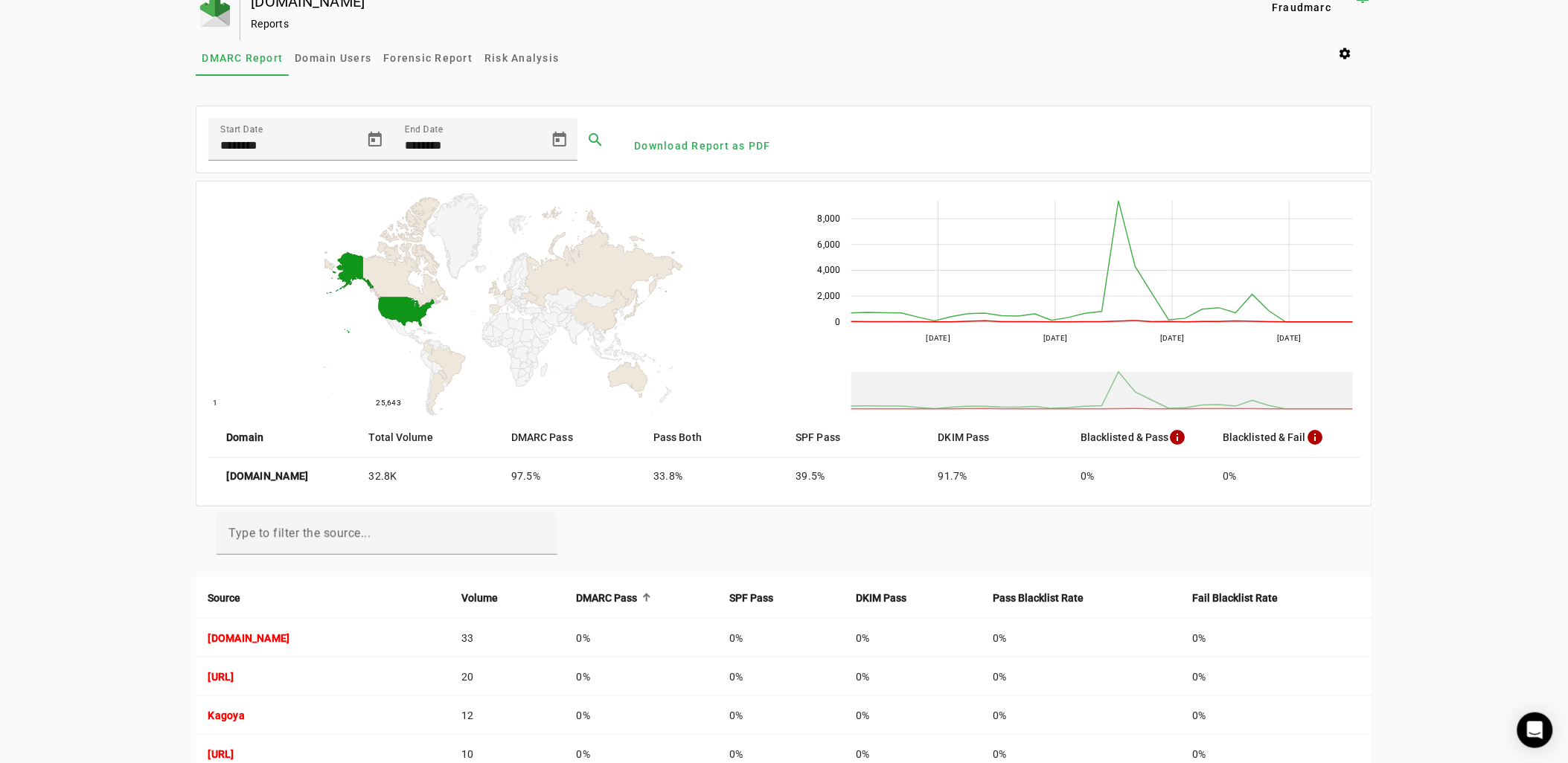
scroll to position [0, 0]
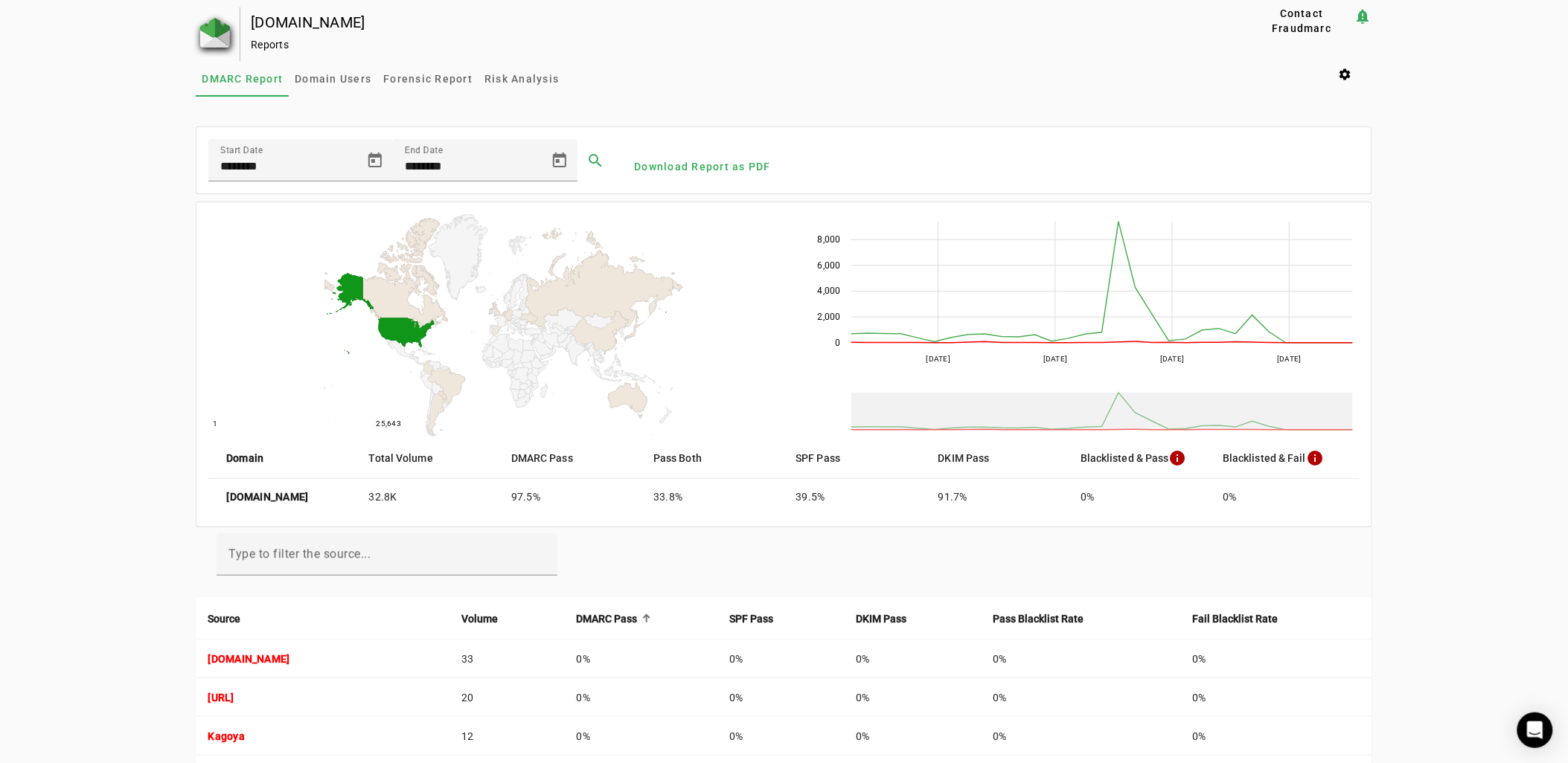
click at [223, 37] on img at bounding box center [215, 33] width 30 height 30
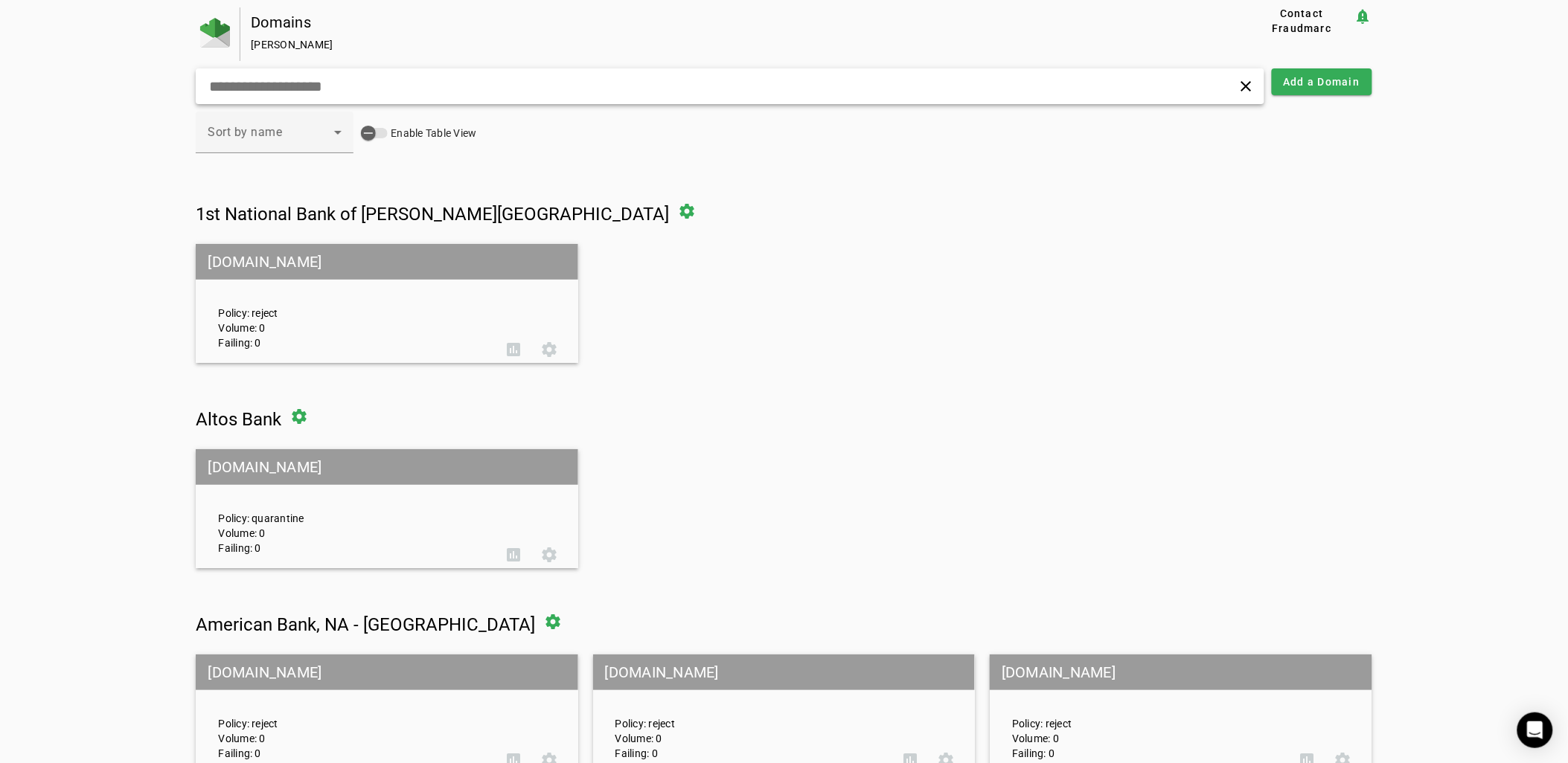
click at [365, 84] on input "text" at bounding box center [501, 86] width 587 height 18
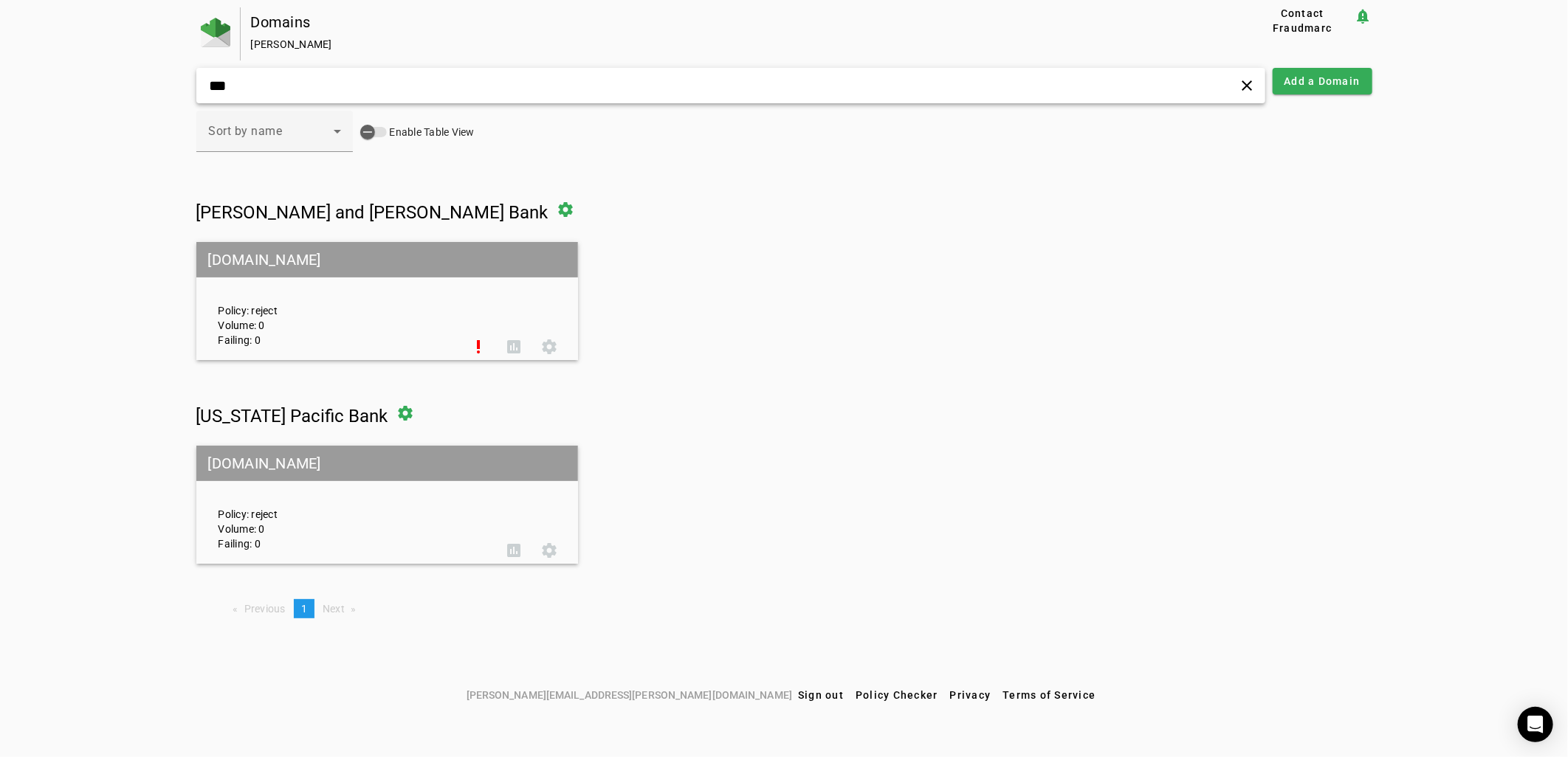
type input "***"
click at [327, 472] on mat-grid-tile-header "[DOMAIN_NAME]" at bounding box center [388, 463] width 383 height 35
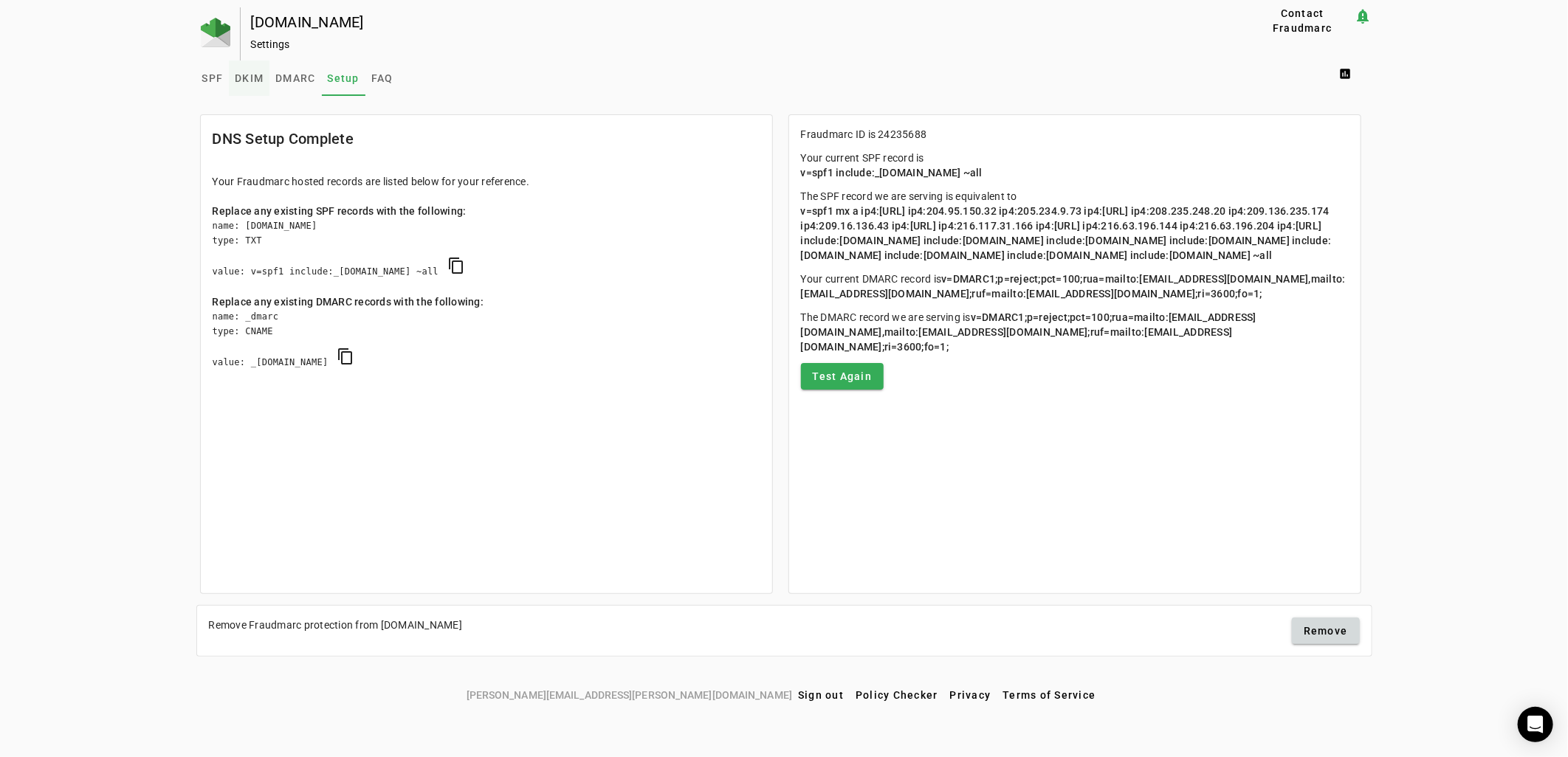
click at [255, 76] on span "DKIM" at bounding box center [249, 78] width 29 height 11
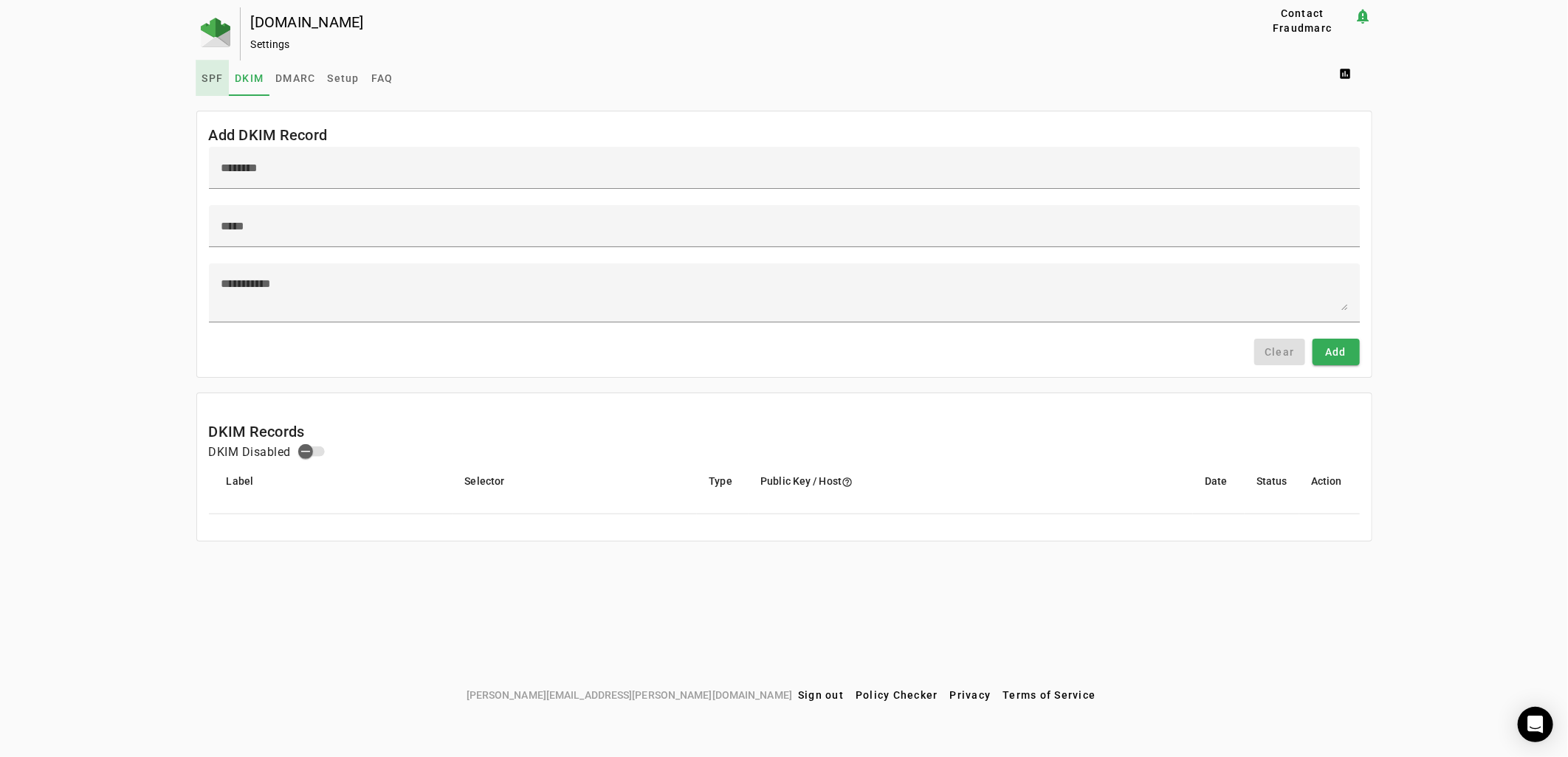
click at [210, 85] on span "SPF" at bounding box center [213, 77] width 21 height 35
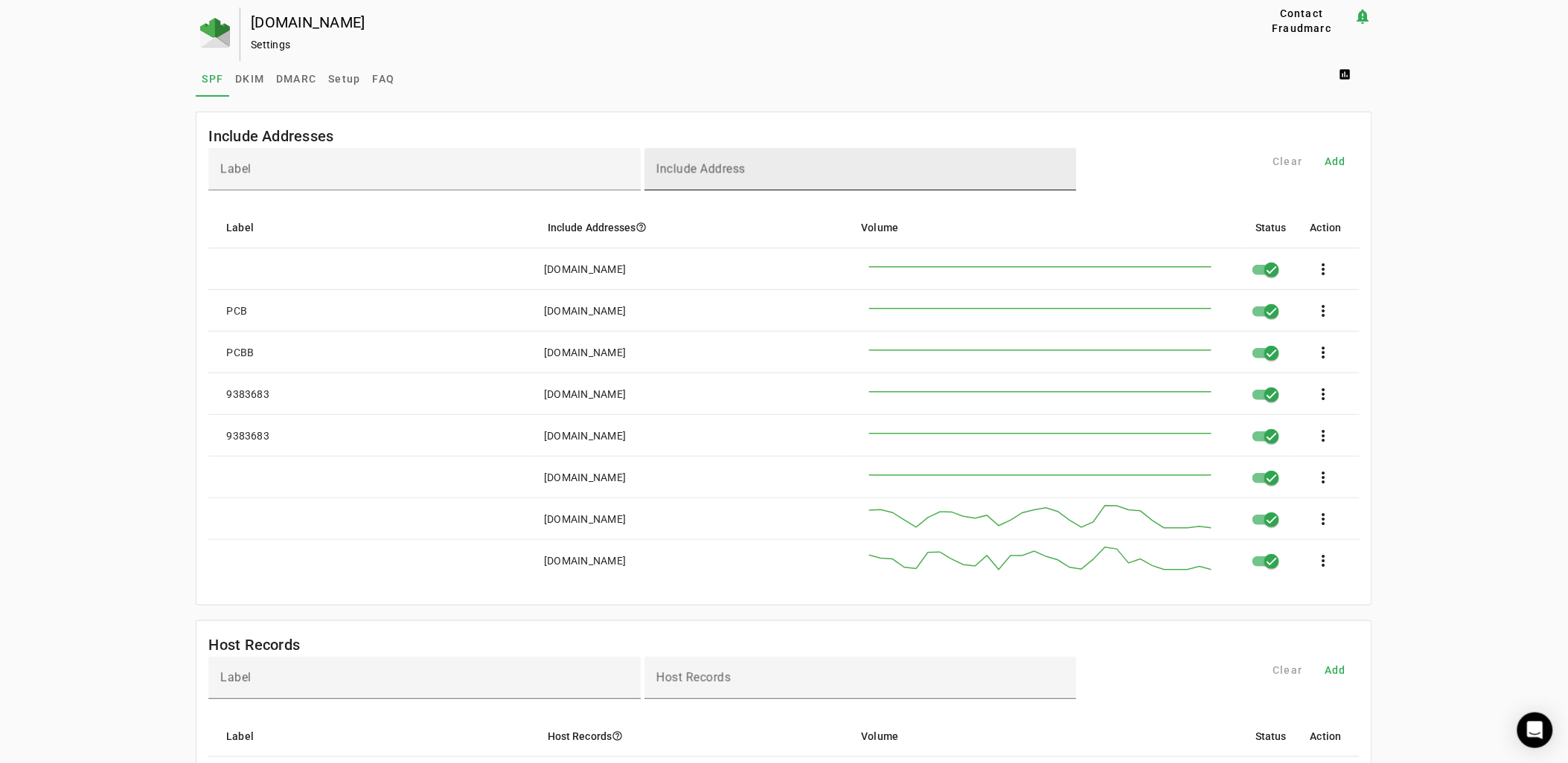
click at [750, 171] on input "Include Address" at bounding box center [860, 176] width 409 height 18
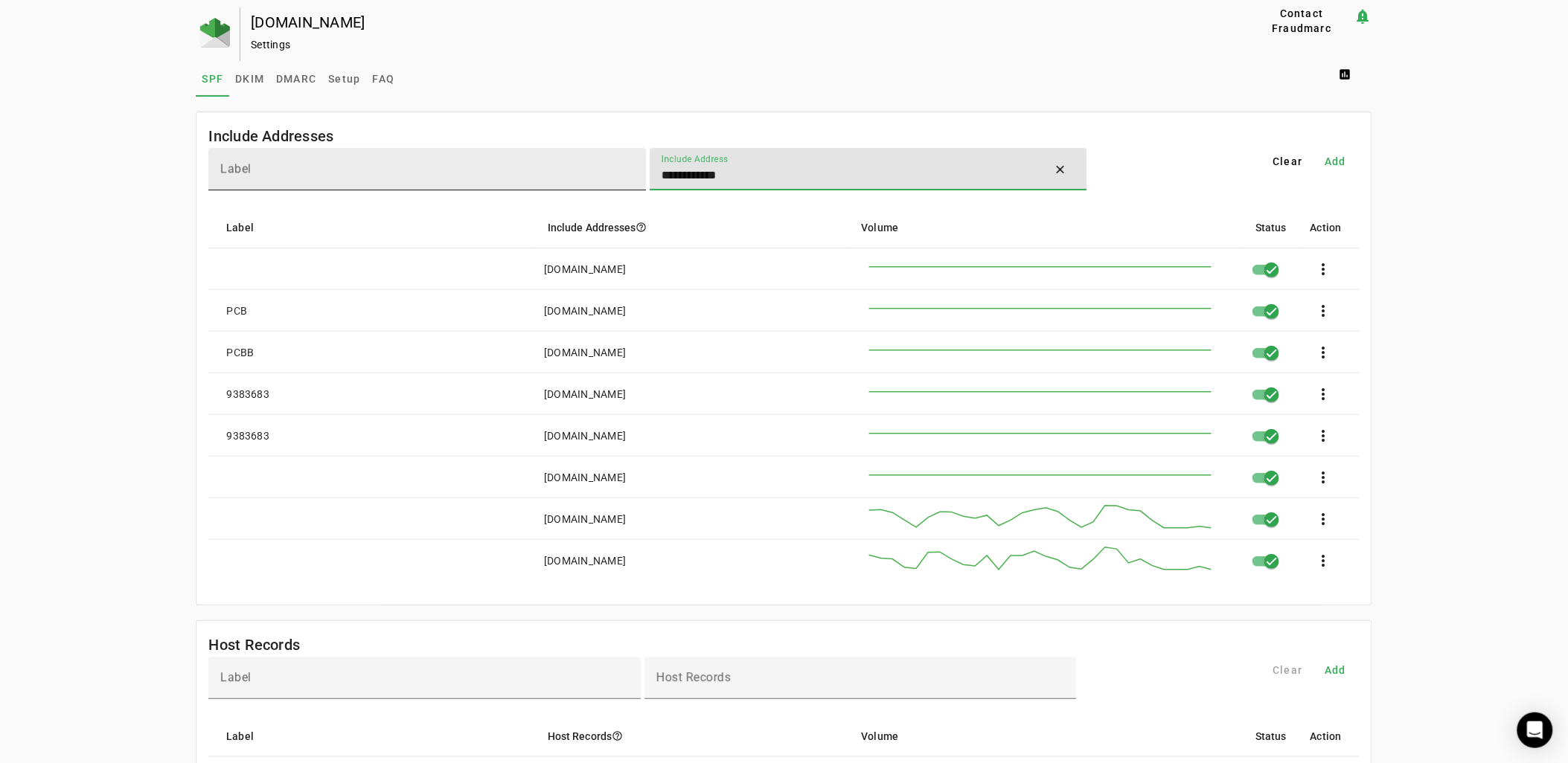
type input "**********"
click at [403, 173] on input "Label" at bounding box center [427, 176] width 414 height 18
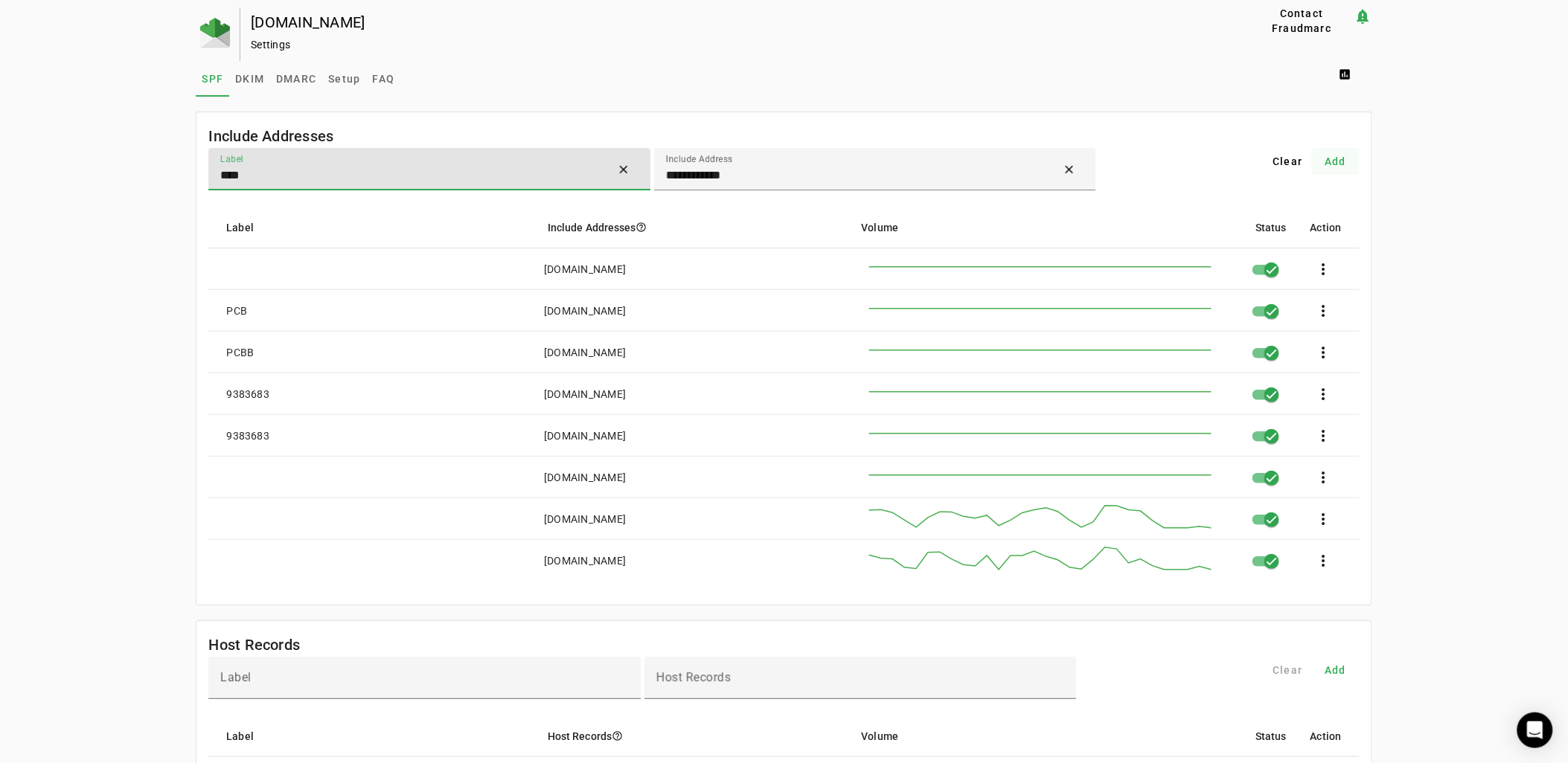
type input "****"
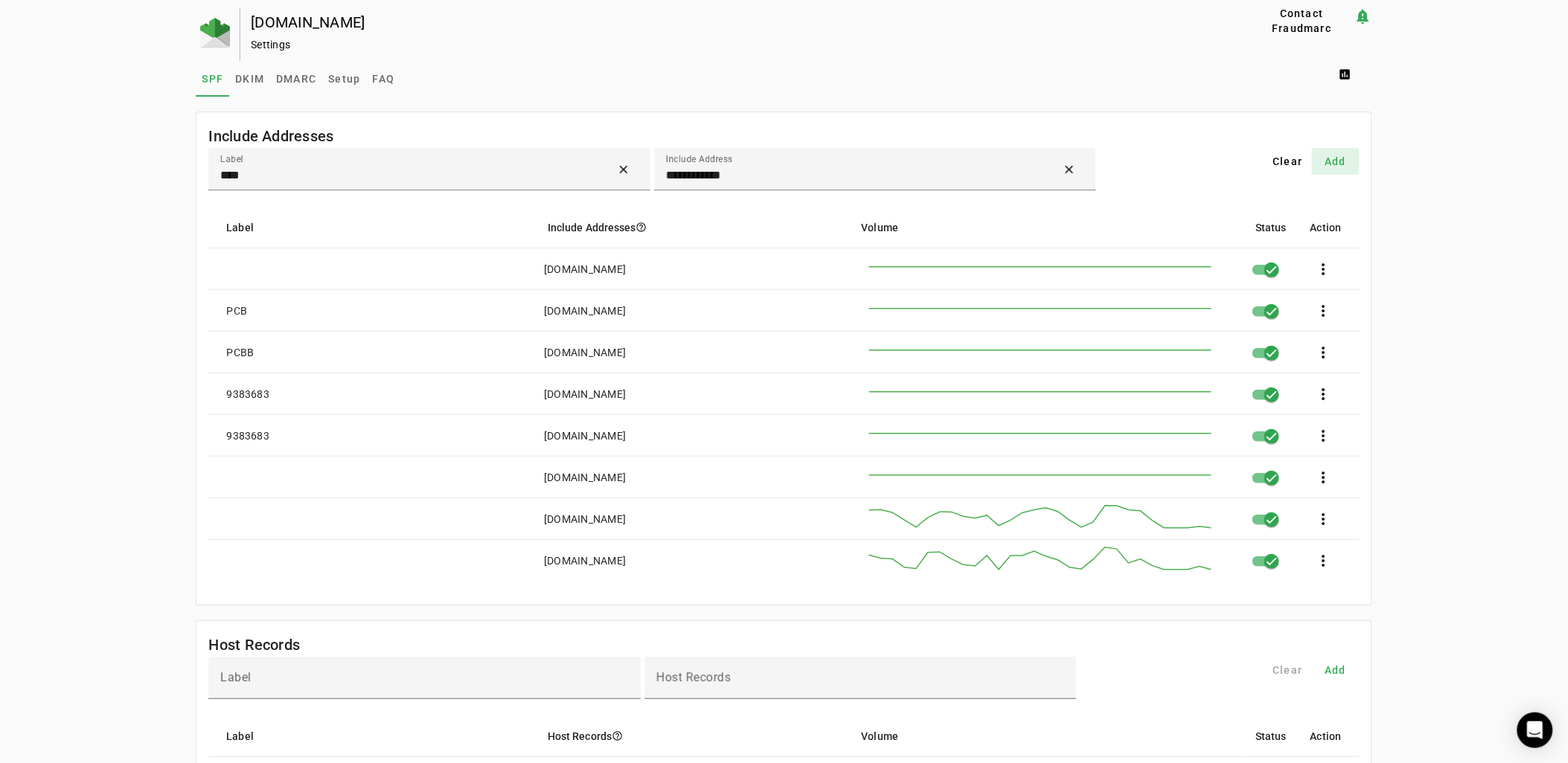
click at [1335, 164] on span "Add" at bounding box center [1335, 161] width 21 height 15
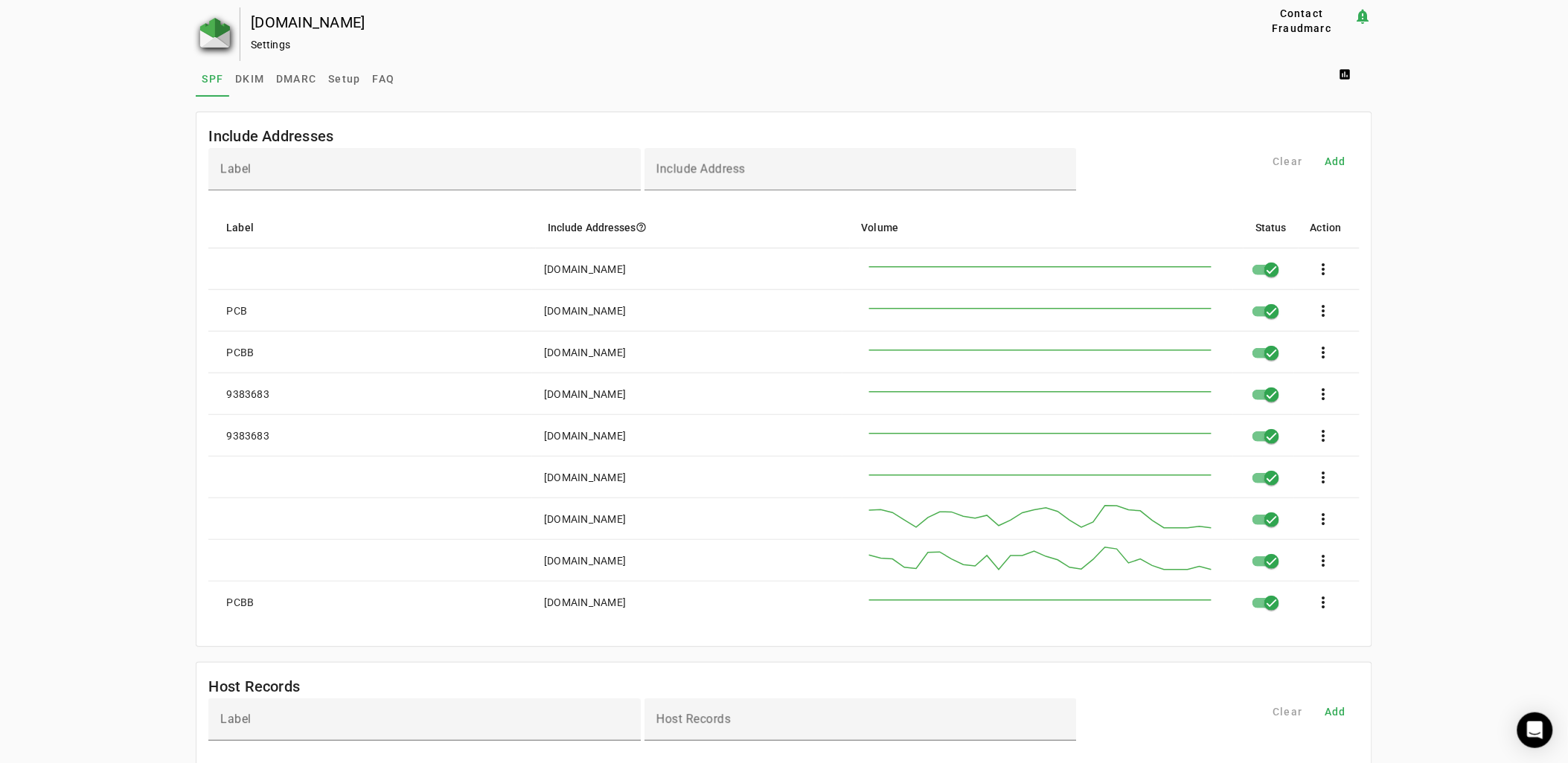
click at [200, 45] on img at bounding box center [215, 33] width 30 height 30
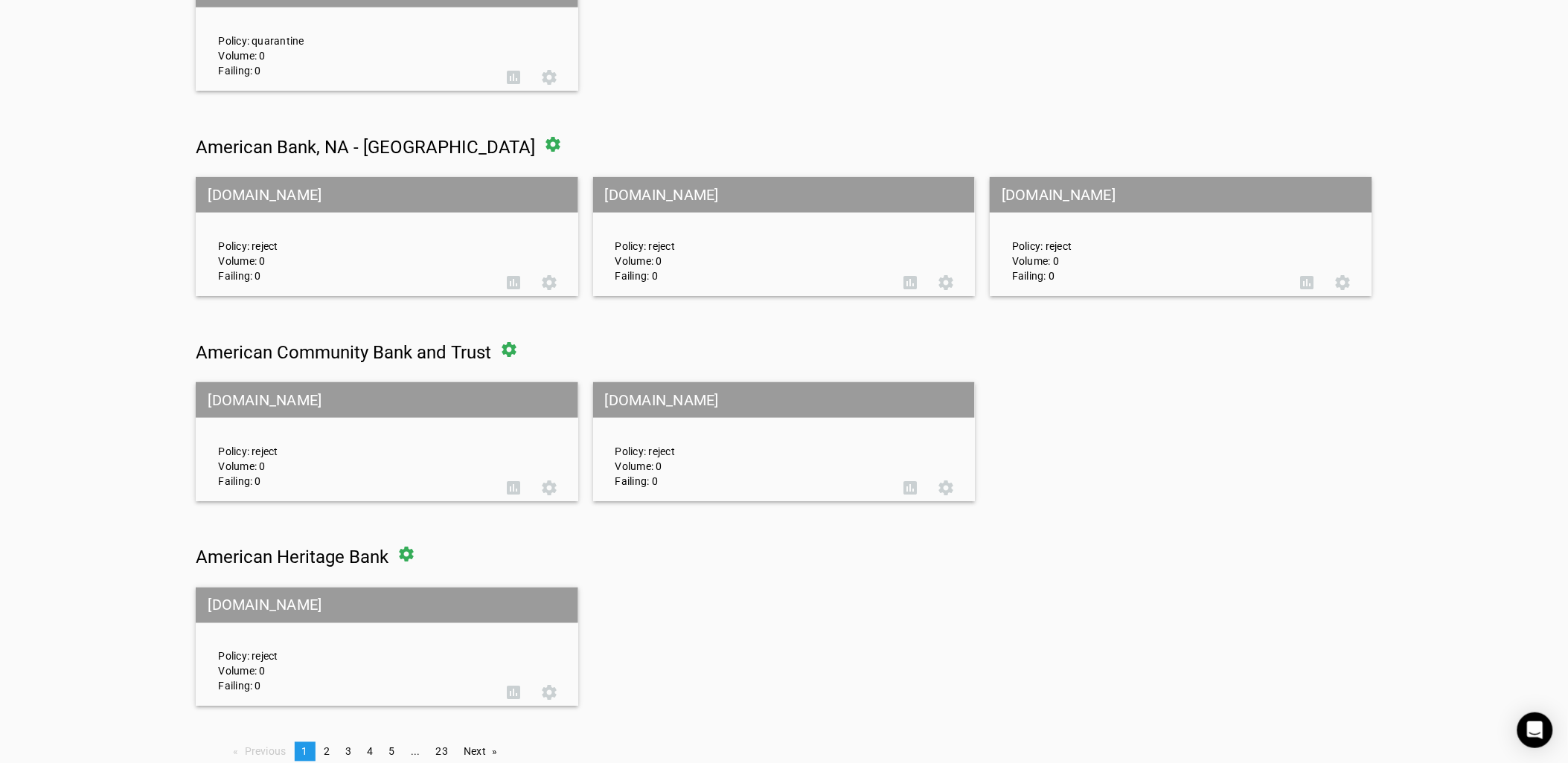
scroll to position [519, 0]
